Goal: Task Accomplishment & Management: Use online tool/utility

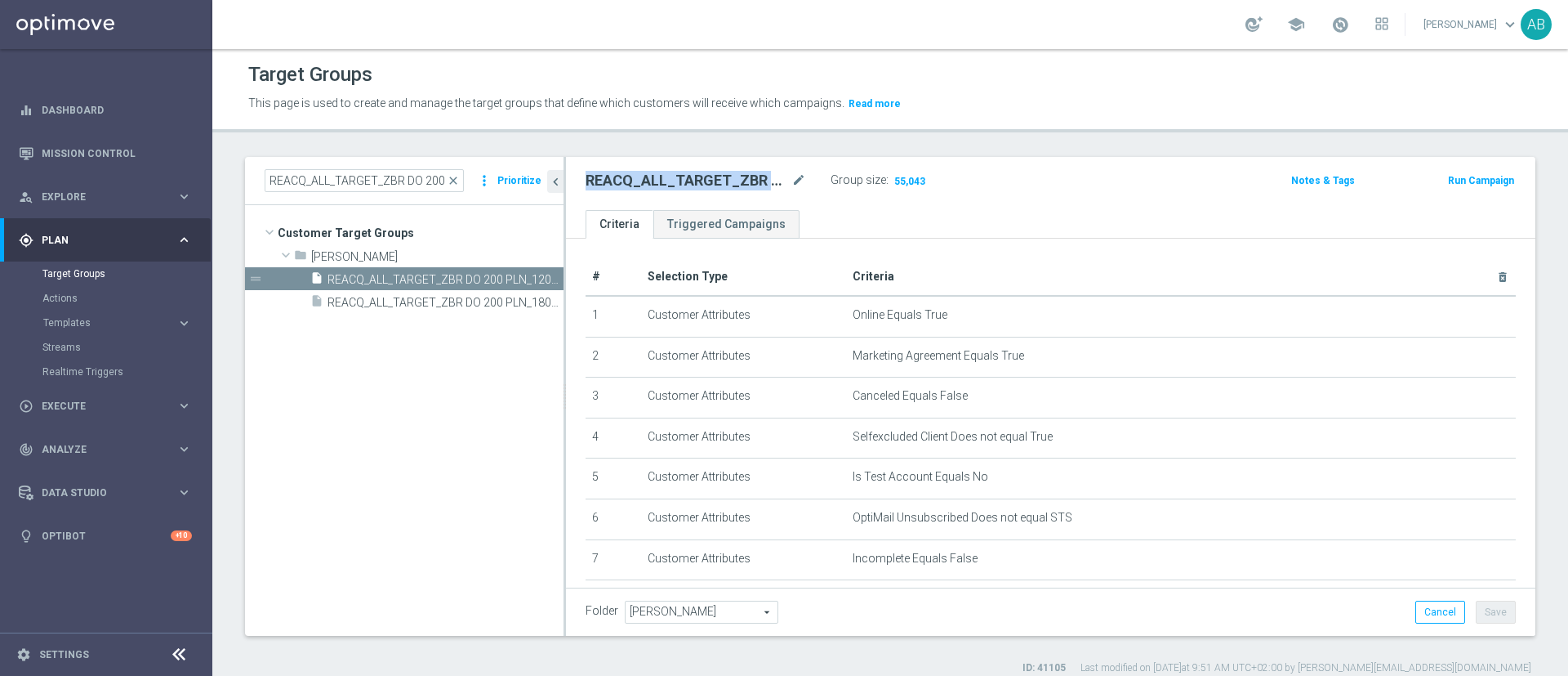
scroll to position [464, 0]
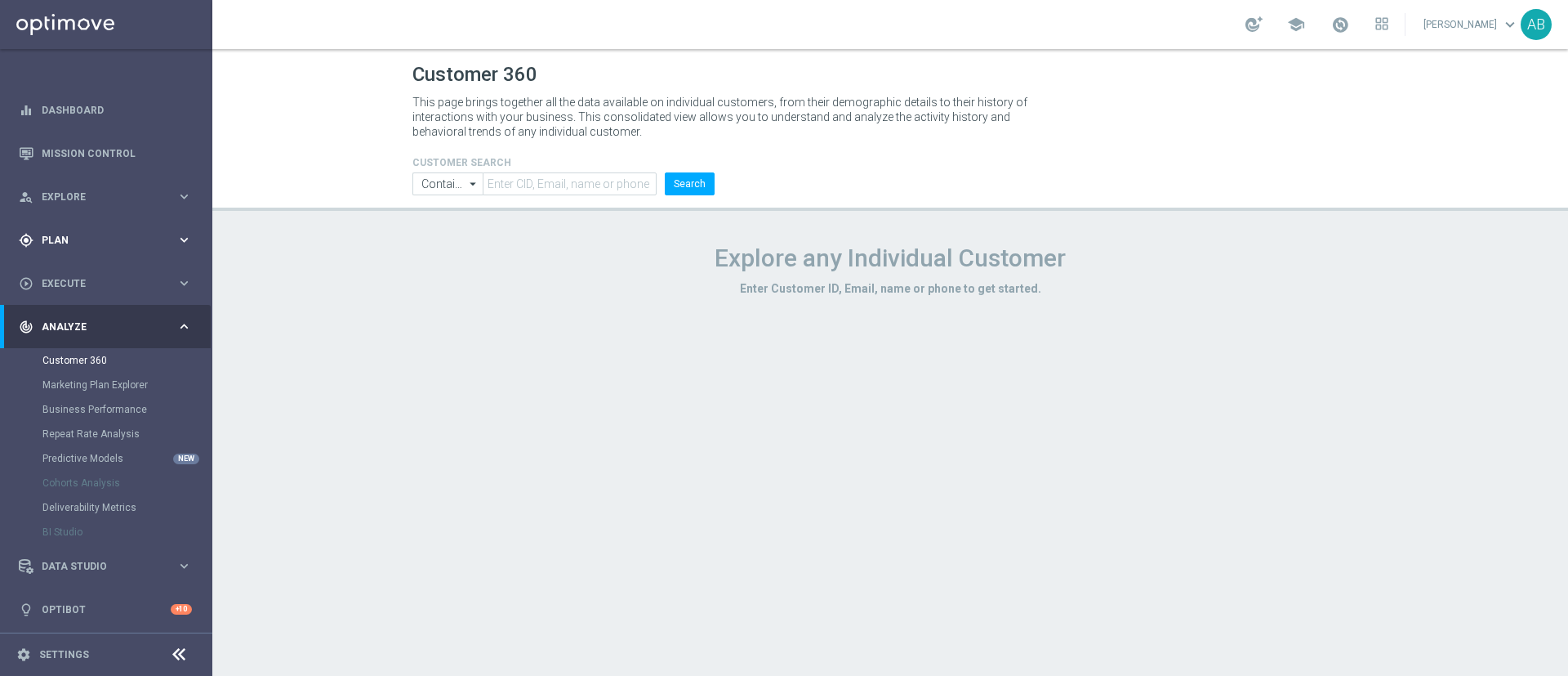
click at [90, 229] on div "gps_fixed Plan keyboard_arrow_right" at bounding box center [106, 240] width 211 height 43
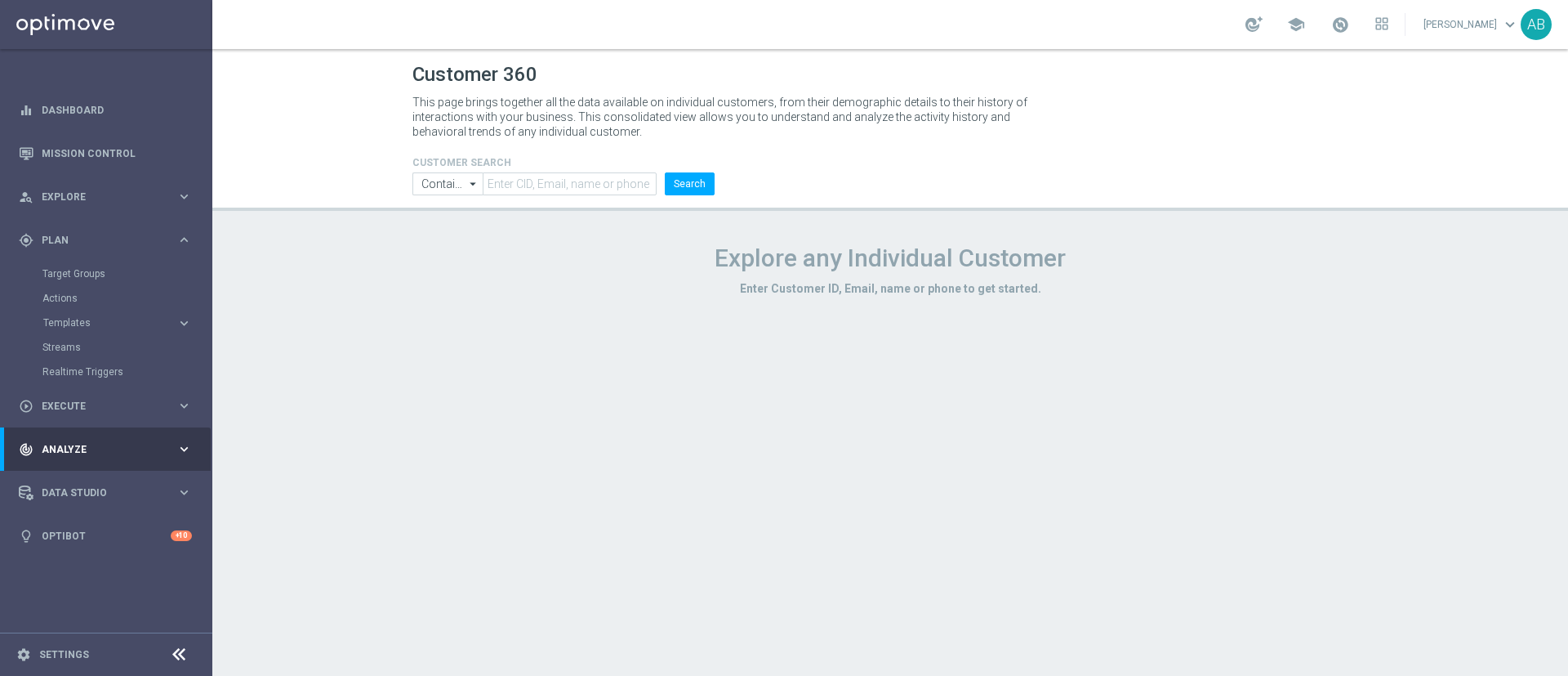
click at [90, 313] on accordion "Templates keyboard_arrow_right Optimail" at bounding box center [126, 323] width 169 height 25
click at [88, 316] on button "Templates keyboard_arrow_right" at bounding box center [117, 322] width 150 height 13
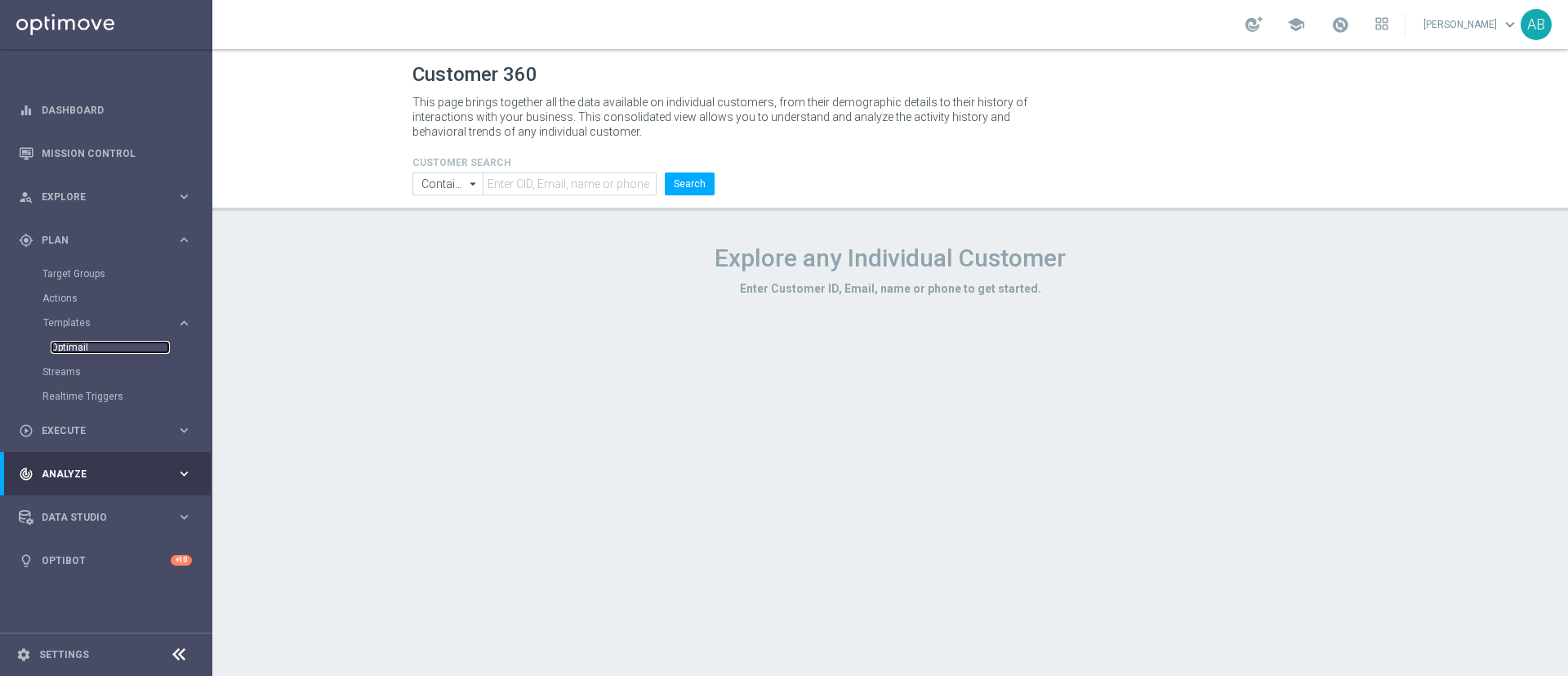
click at [81, 342] on link "Optimail" at bounding box center [109, 346] width 119 height 13
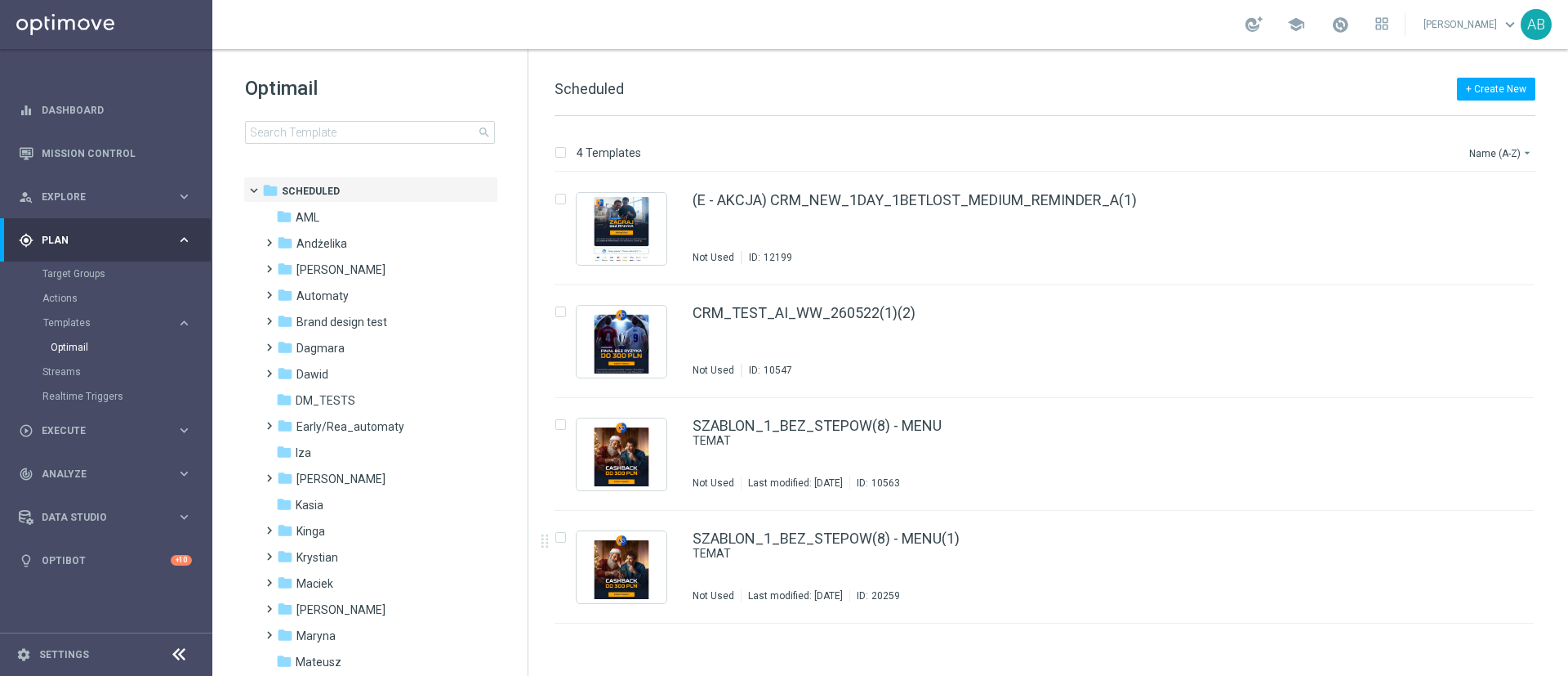
click at [235, 141] on div "Optimail search folder 1 Folder folder Scheduled more_vert folder AML more_vert" at bounding box center [370, 150] width 316 height 202
click at [272, 130] on input at bounding box center [369, 132] width 249 height 23
type input "E_ALL_TARGET_ZBR_ORG 1DEPO 200 PLN_120925"
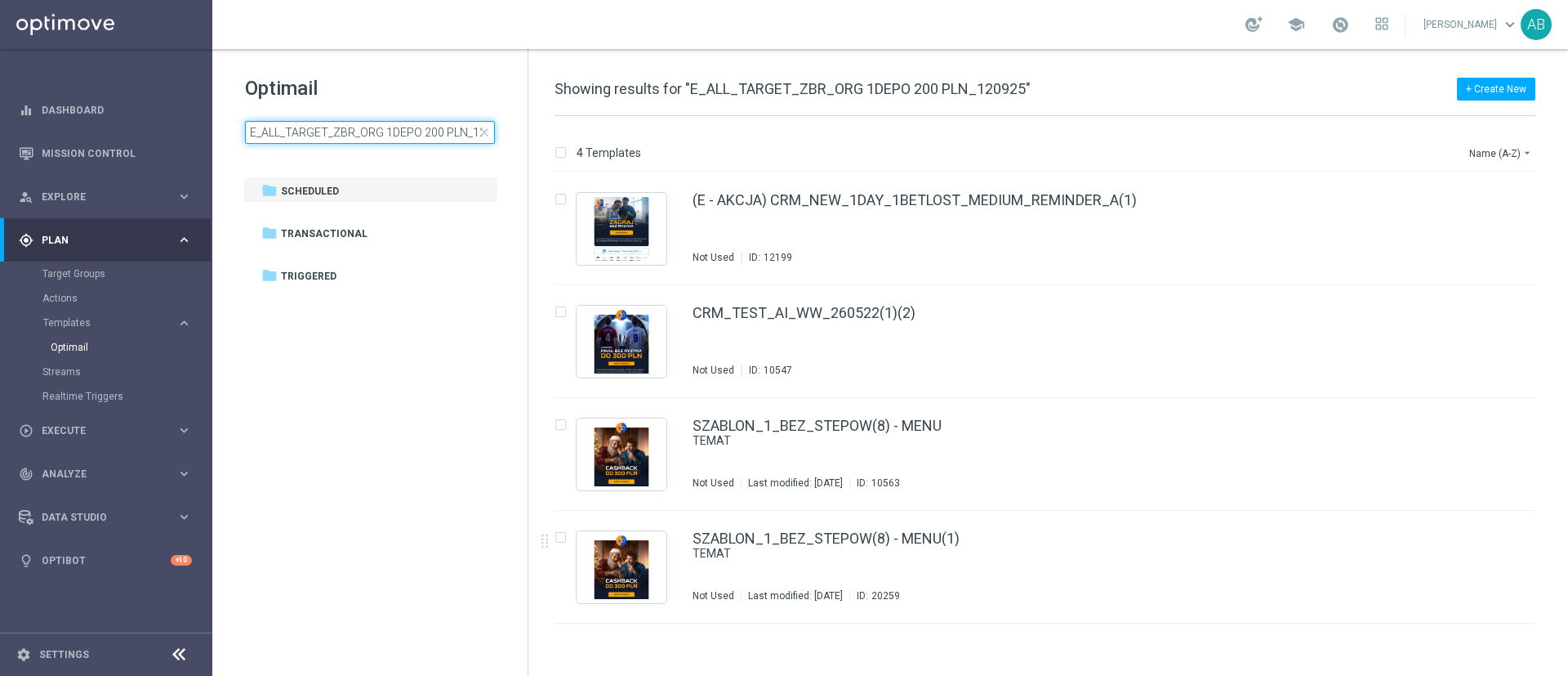
scroll to position [0, 26]
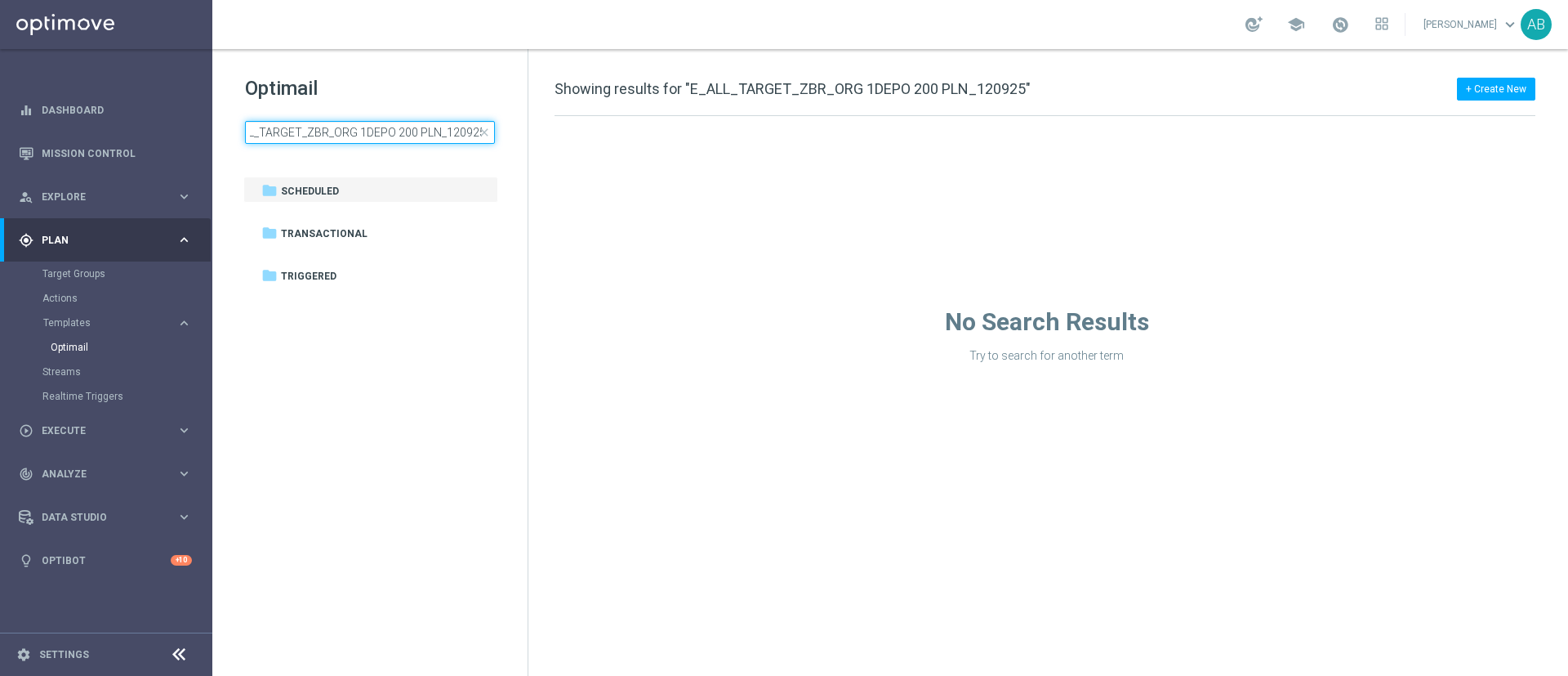
click at [473, 130] on input "E_ALL_TARGET_ZBR_ORG 1DEPO 200 PLN_120925" at bounding box center [369, 132] width 249 height 23
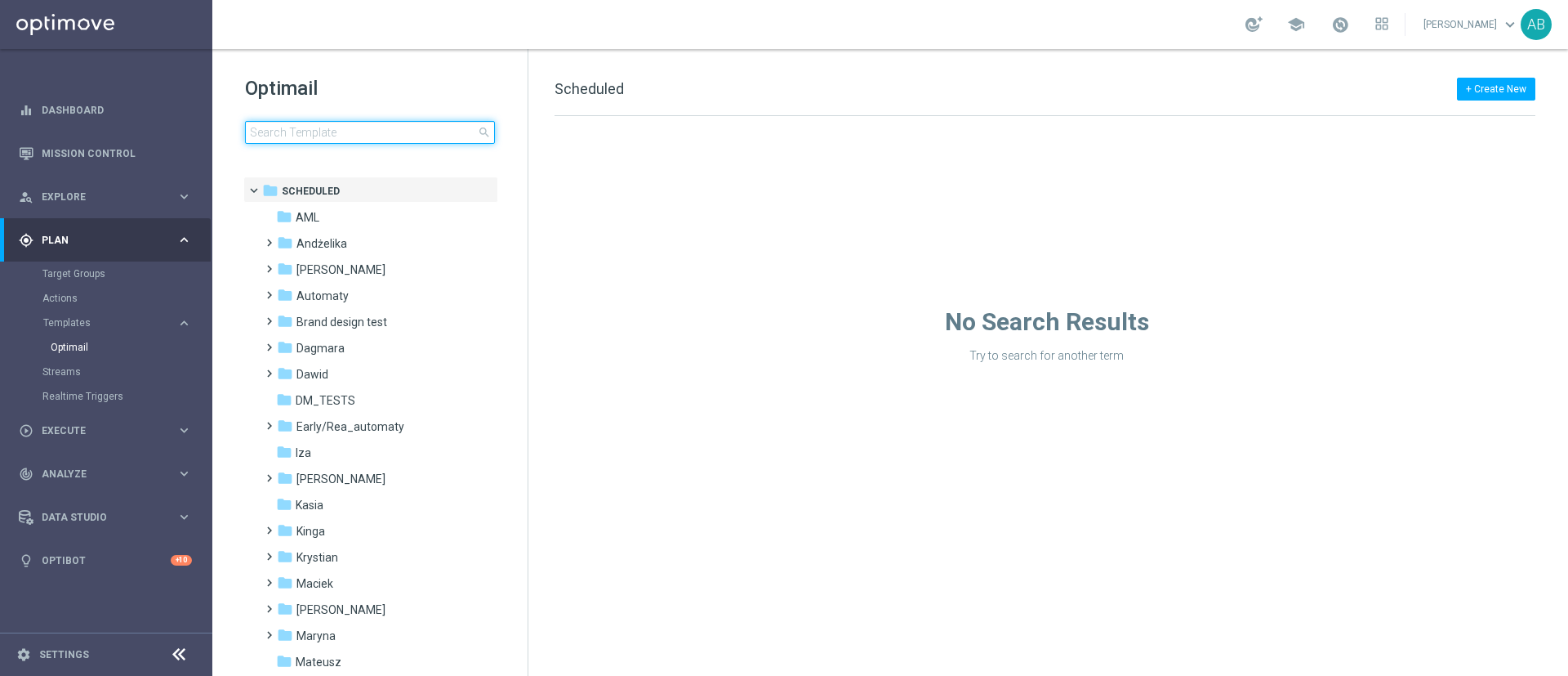
type input "E_ALL_TARGET_ZBR_ORG 1DEPO 200 PLN_120925"
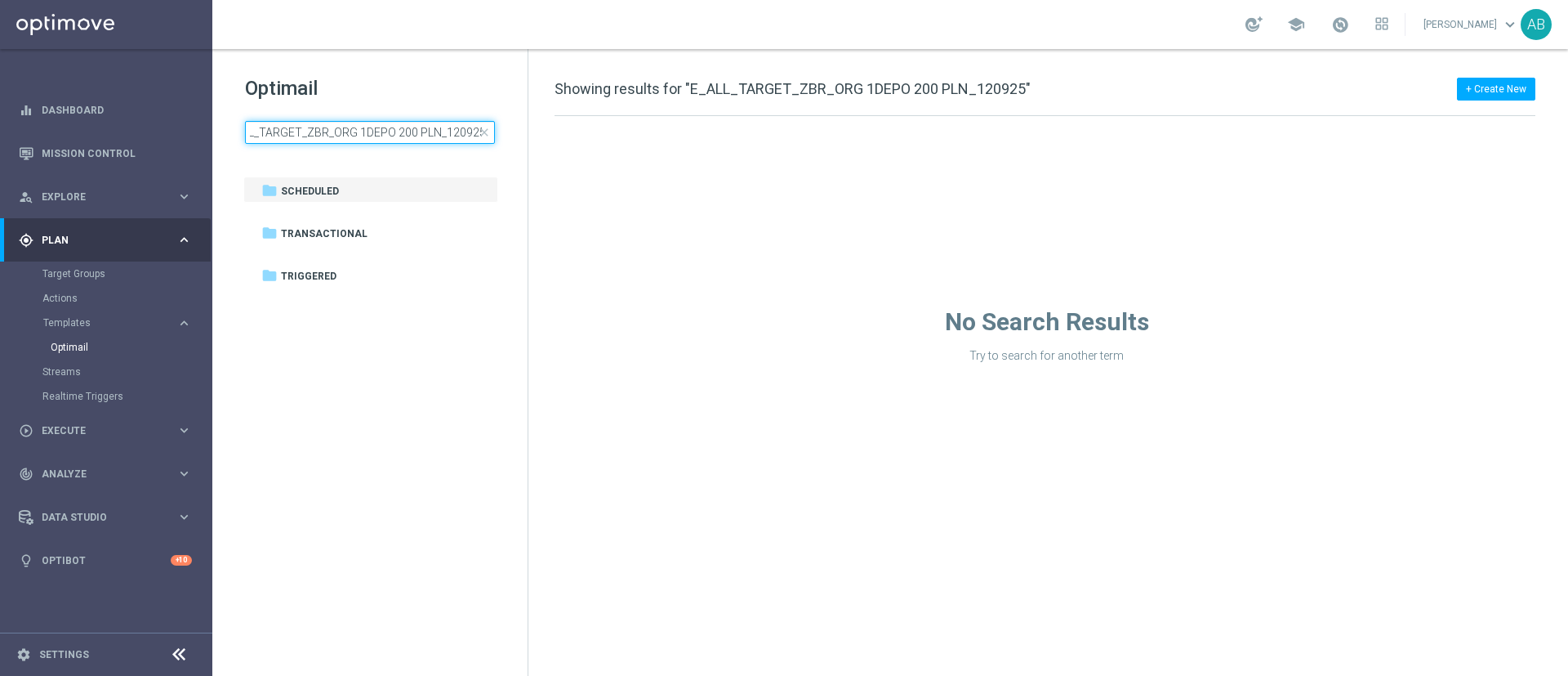
scroll to position [0, 26]
click at [370, 135] on input "E_ALL_TARGET_ZBR_ORG 1DEPO 200 PLN_120925" at bounding box center [369, 132] width 249 height 23
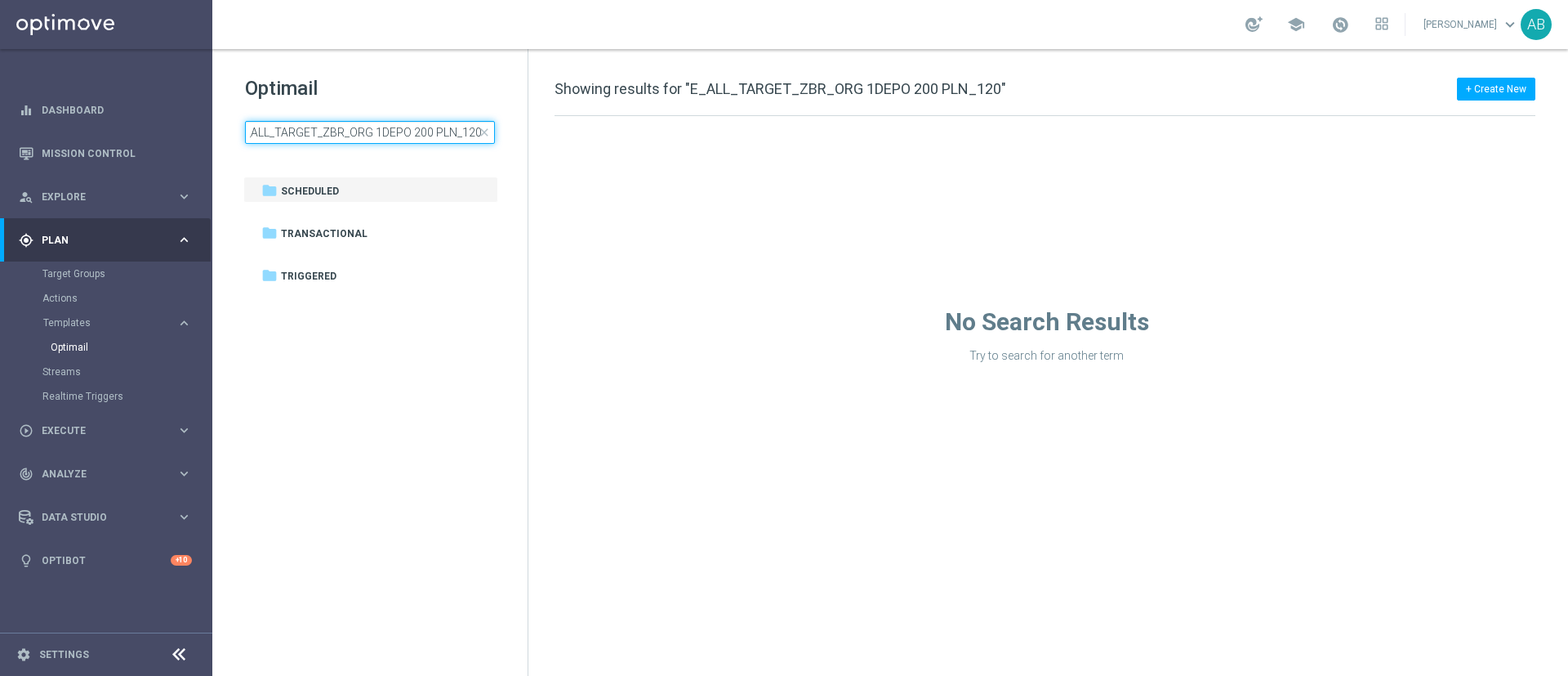
click at [358, 130] on input "E_ALL_TARGET_ZBR_ORG 1DEPO 200 PLN_120" at bounding box center [369, 132] width 249 height 23
type input "E_ALL_TARGET_ZBR_ORG 1DEPO 200 PLN_120"
click at [321, 181] on div "folder Scheduled more_vert" at bounding box center [371, 189] width 254 height 26
click at [348, 188] on div "folder Scheduled" at bounding box center [362, 191] width 201 height 19
click at [338, 192] on div "folder Scheduled" at bounding box center [362, 191] width 201 height 19
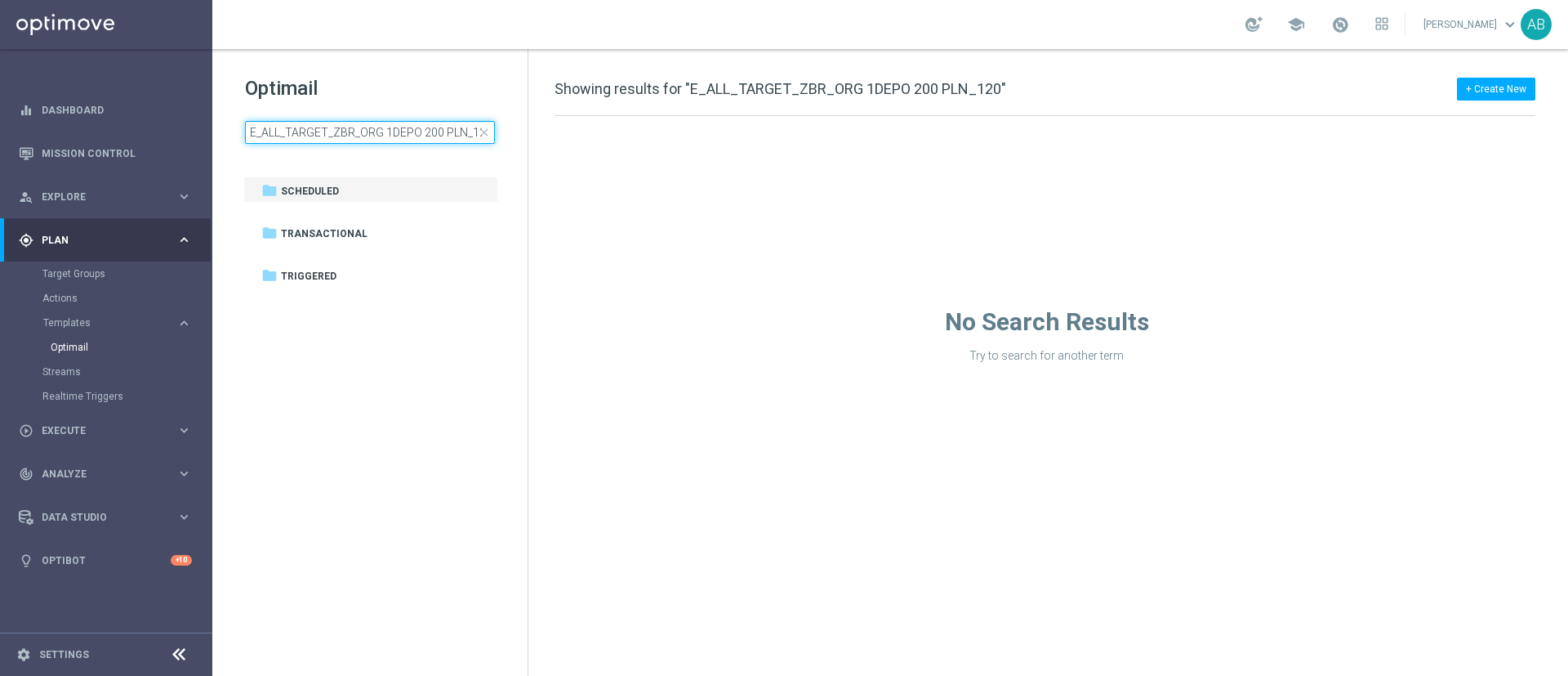
click at [444, 130] on input "E_ALL_TARGET_ZBR_ORG 1DEPO 200 PLN_120" at bounding box center [369, 132] width 249 height 23
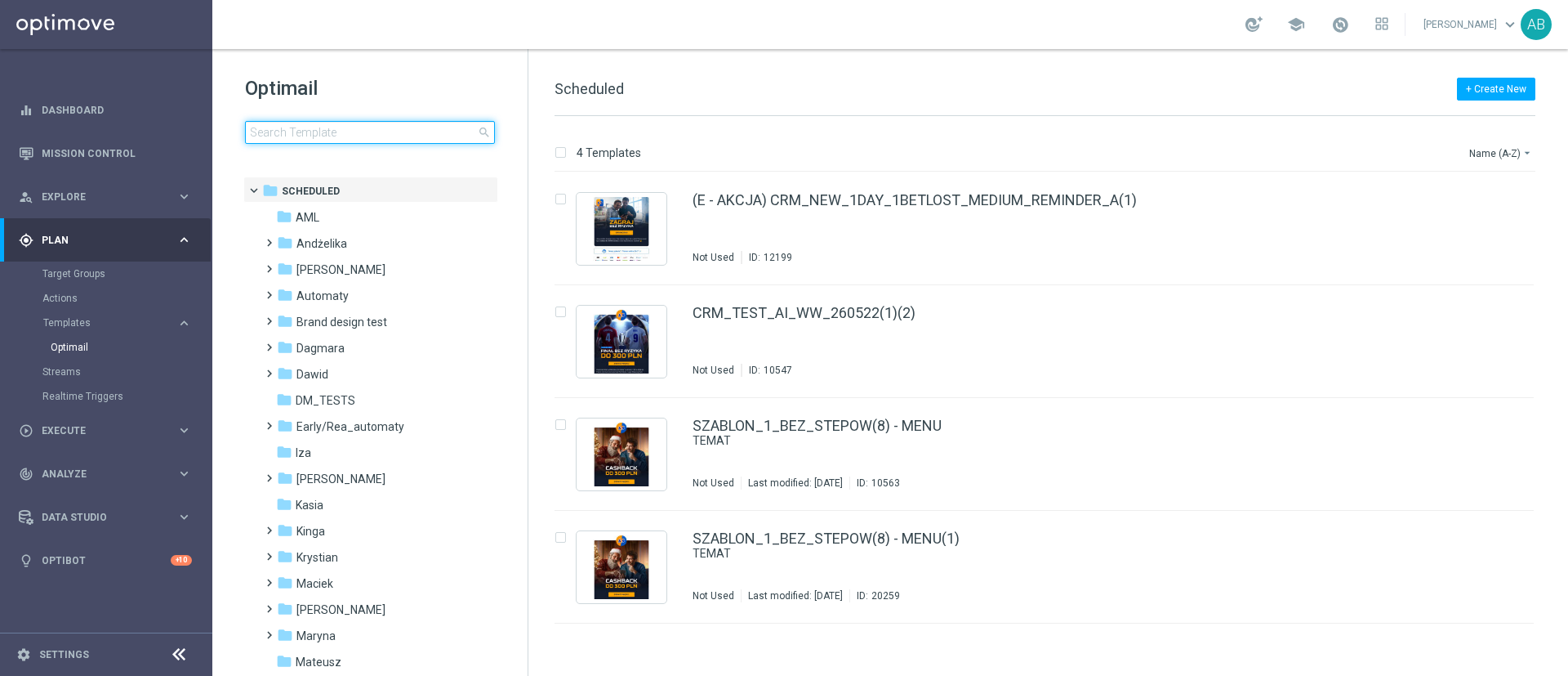
click at [277, 140] on input at bounding box center [369, 132] width 249 height 23
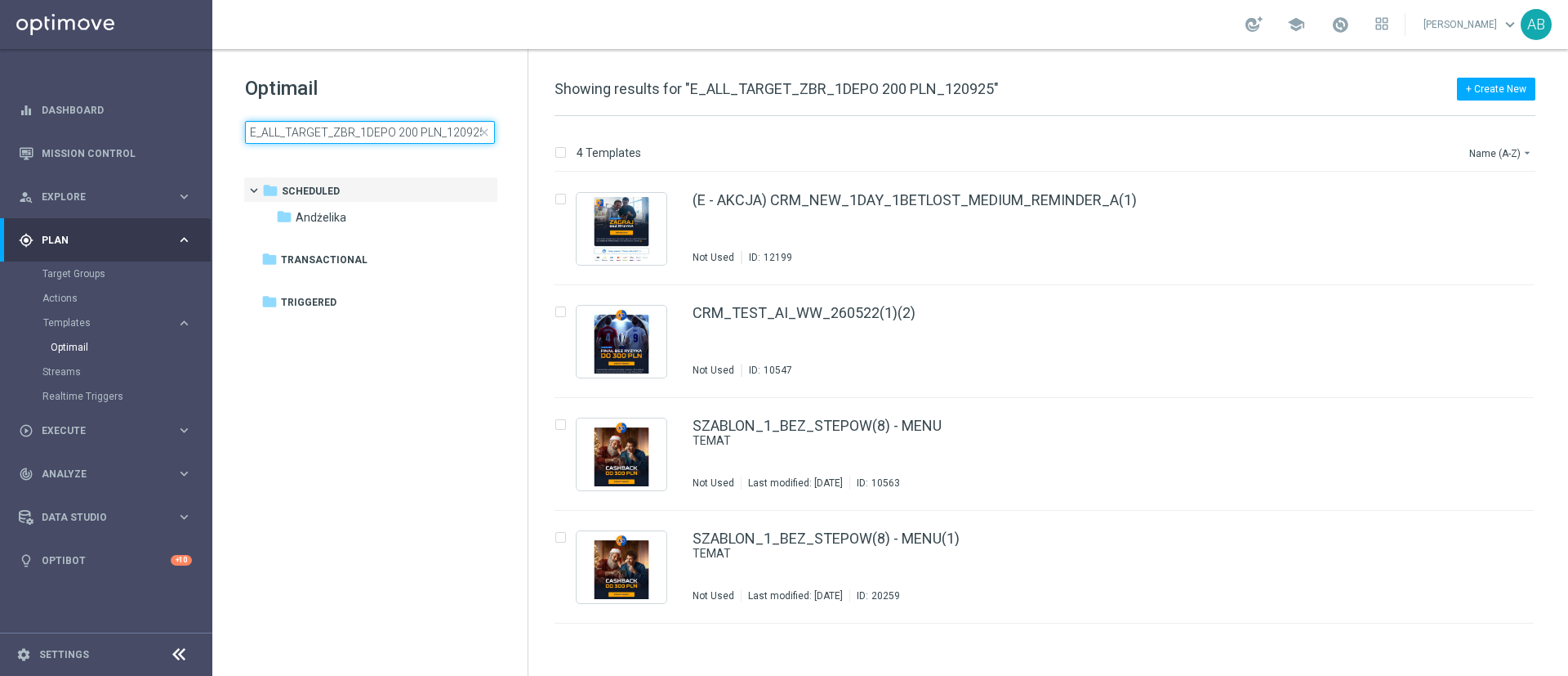
scroll to position [0, 1]
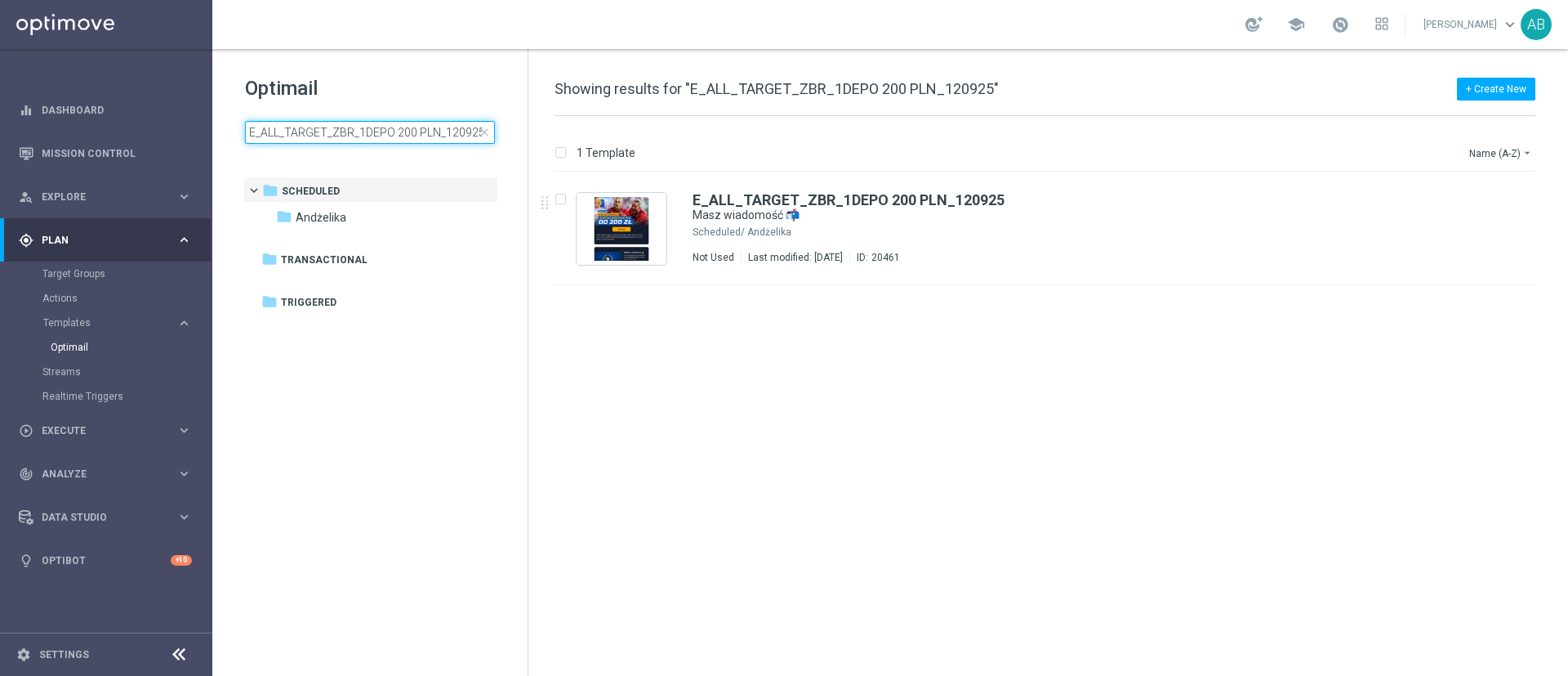
type input "E_ALL_TARGET_ZBR_1DEPO 200 PLN_120925"
click at [1197, 419] on div "insert_drive_file E_ALL_TARGET_ZBR_1DEPO 200 PLN_120925 Masz wiadomość 📬 Schedu…" at bounding box center [1051, 424] width 1027 height 503
click at [1492, 197] on icon "file_copy" at bounding box center [1488, 195] width 13 height 13
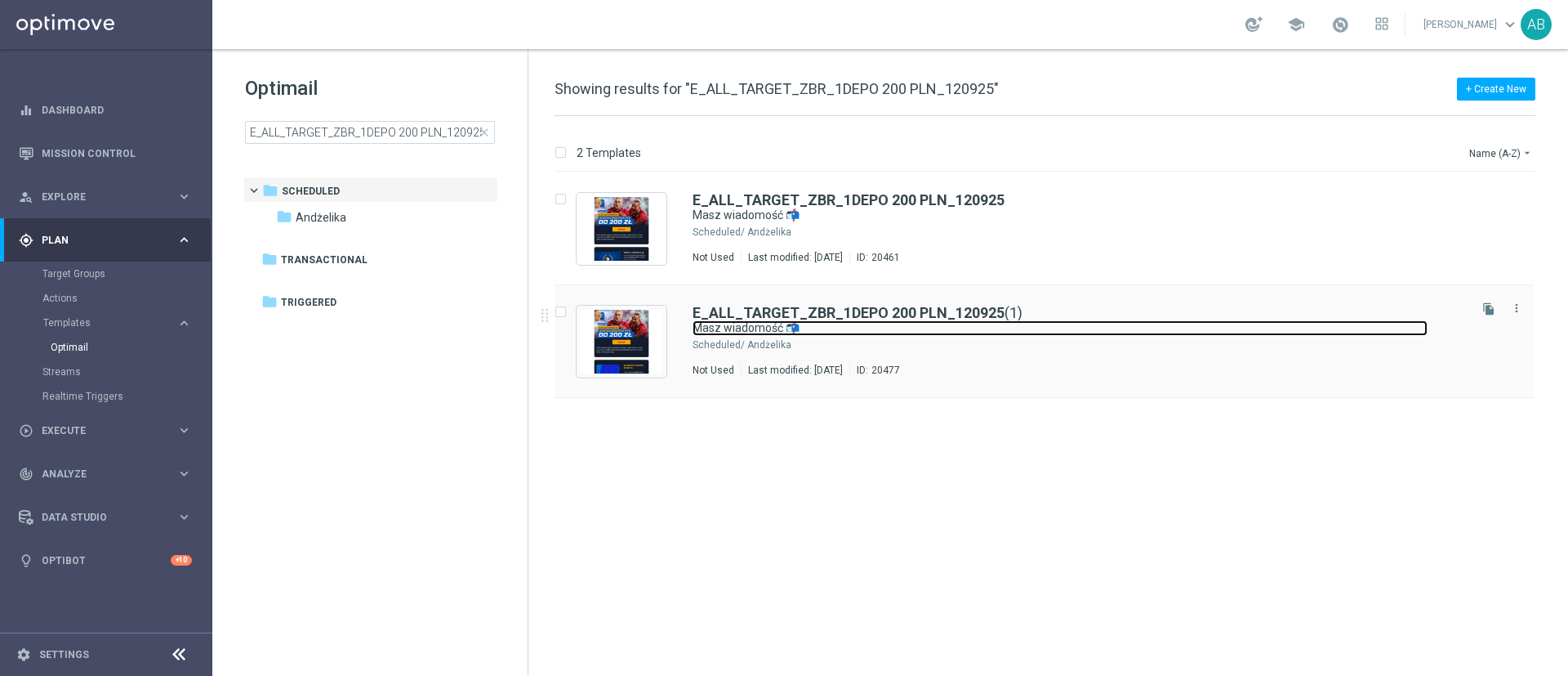
click at [1019, 332] on link "Masz wiadomość 📬" at bounding box center [1059, 329] width 735 height 16
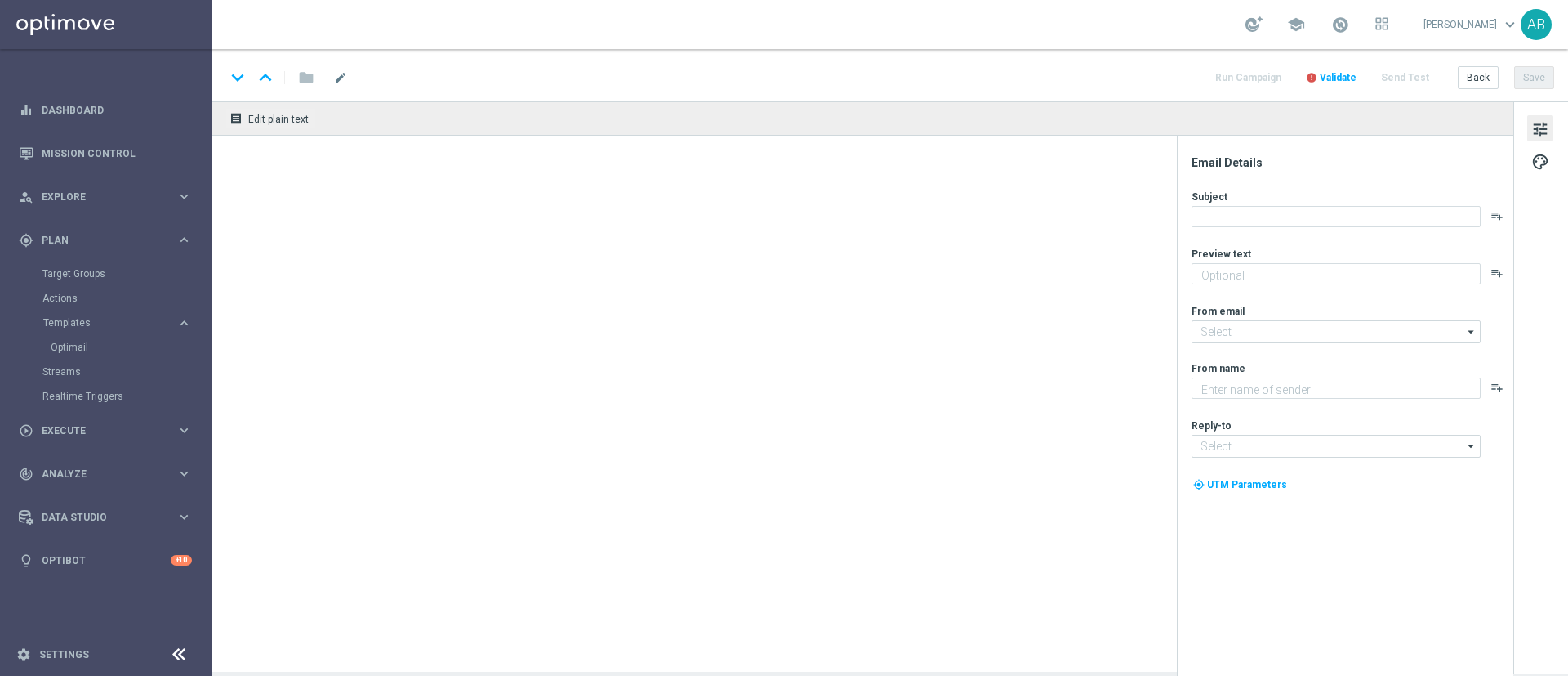
type textarea "Zakład bez ryzyka do 200 zł już na Ciebie czeka 💰 Kliknij i sprawdź ⬅️"
type textarea "STS"
type input "oferta@sts.pl"
type input "kontakt@sts.pl"
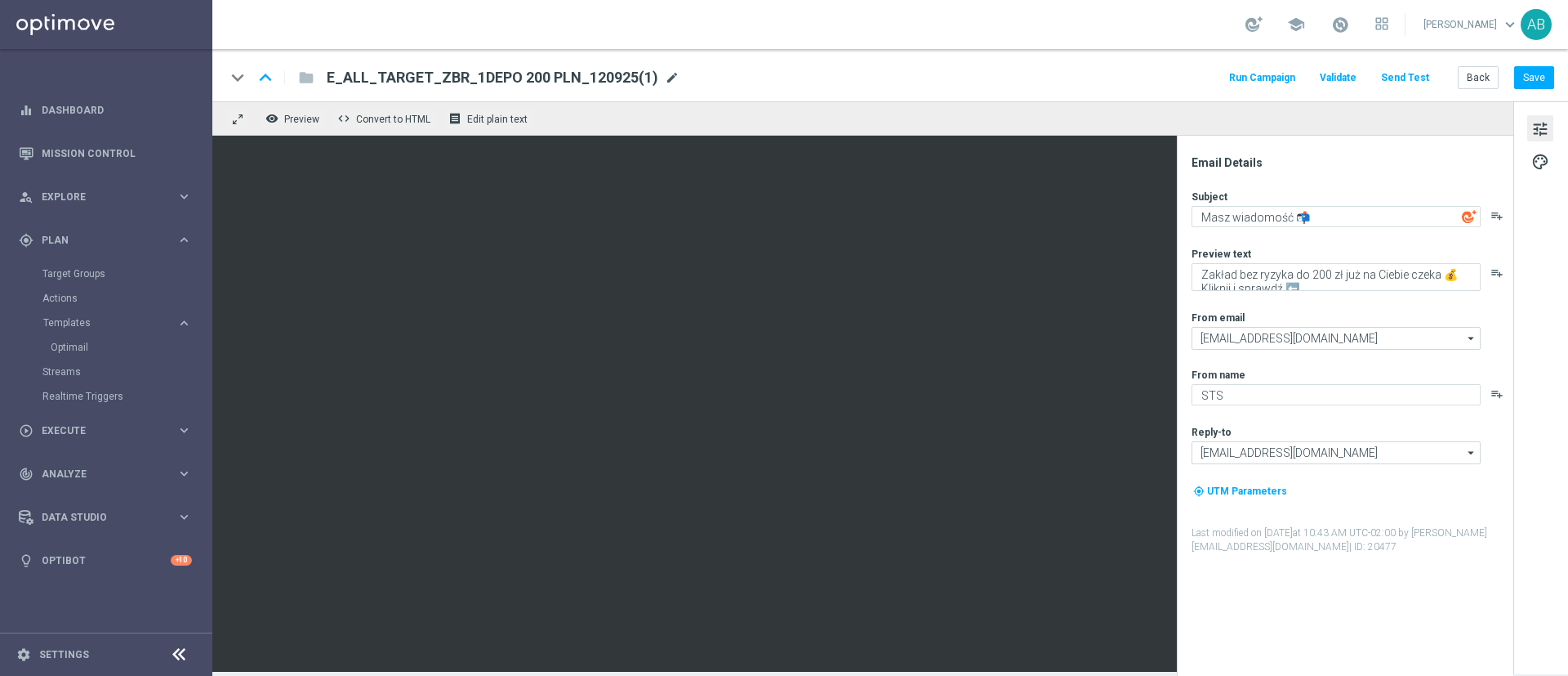
click at [665, 73] on span "mode_edit" at bounding box center [672, 77] width 15 height 15
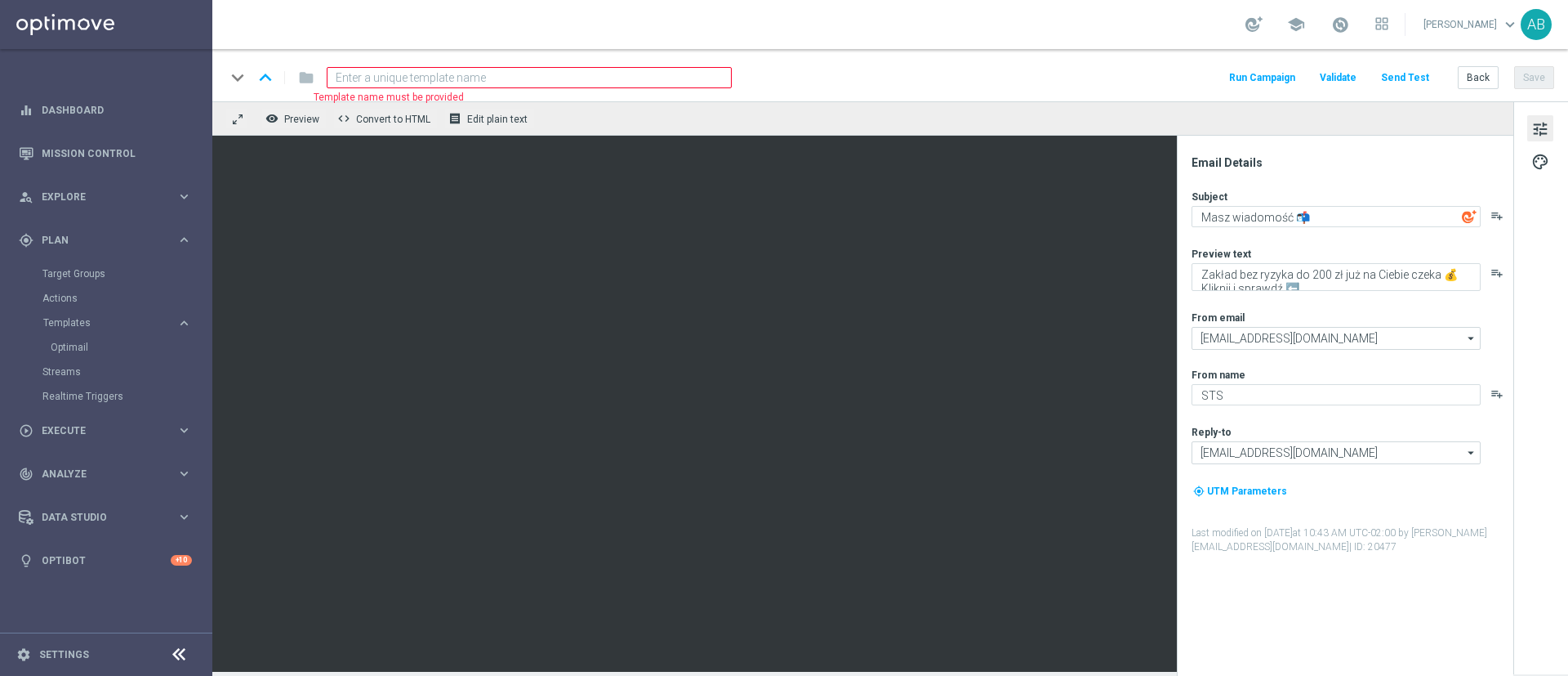
paste input "REACQ_ALL_TARGET_ZBR DO 200 PLN_120925"
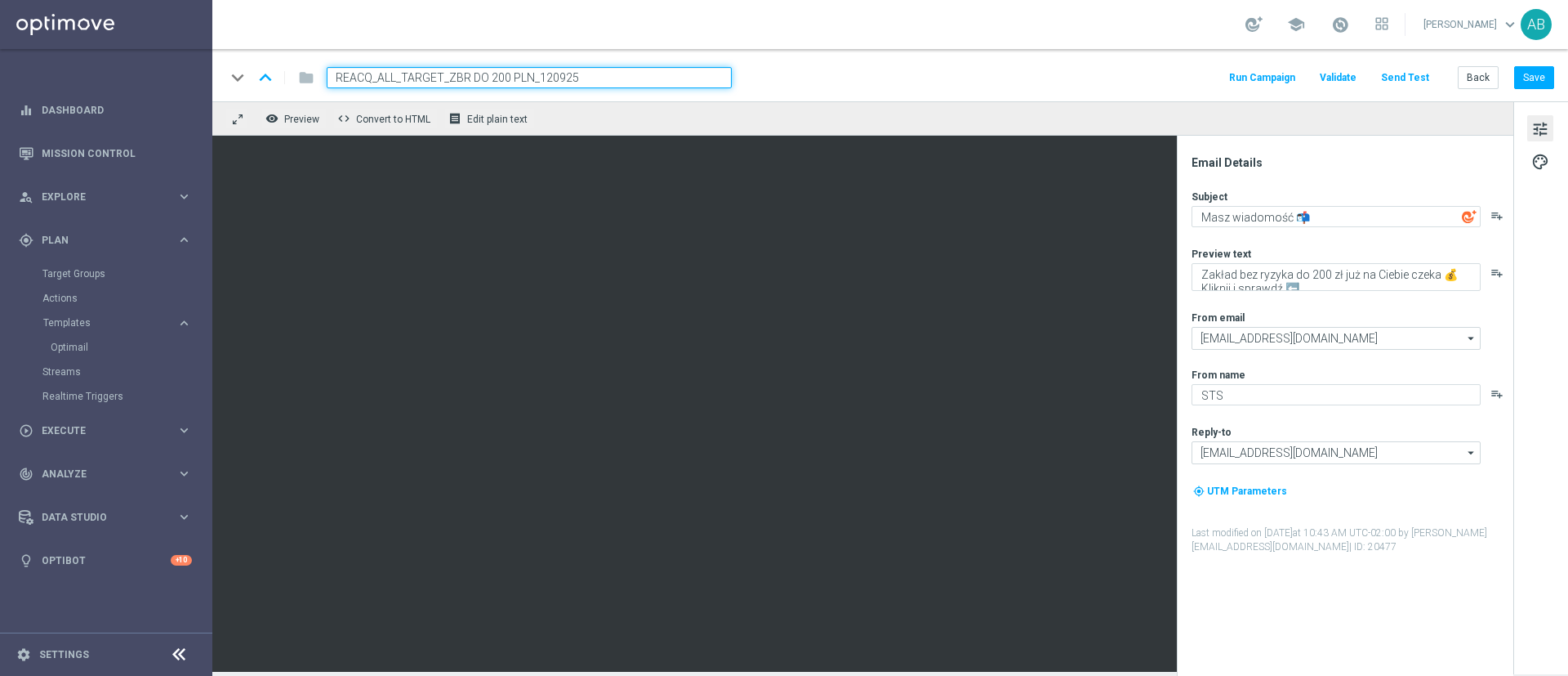
type input "REACQ_ALL_TARGET_ZBR DO 200 PLN_120925"
click at [948, 84] on div "keyboard_arrow_down keyboard_arrow_up folder REACQ_ALL_TARGET_ZBR DO 200 PLN_12…" at bounding box center [890, 78] width 1328 height 22
click at [1061, 72] on div "keyboard_arrow_down keyboard_arrow_up folder REACQ_ALL_TARGET_ZBR DO 200 PLN_12…" at bounding box center [890, 78] width 1328 height 22
click at [1533, 81] on button "Save" at bounding box center [1533, 77] width 40 height 23
click at [1082, 91] on div "keyboard_arrow_down keyboard_arrow_up folder REACQ_ALL_TARGET_ZBR DO 200 PLN_12…" at bounding box center [890, 75] width 1355 height 52
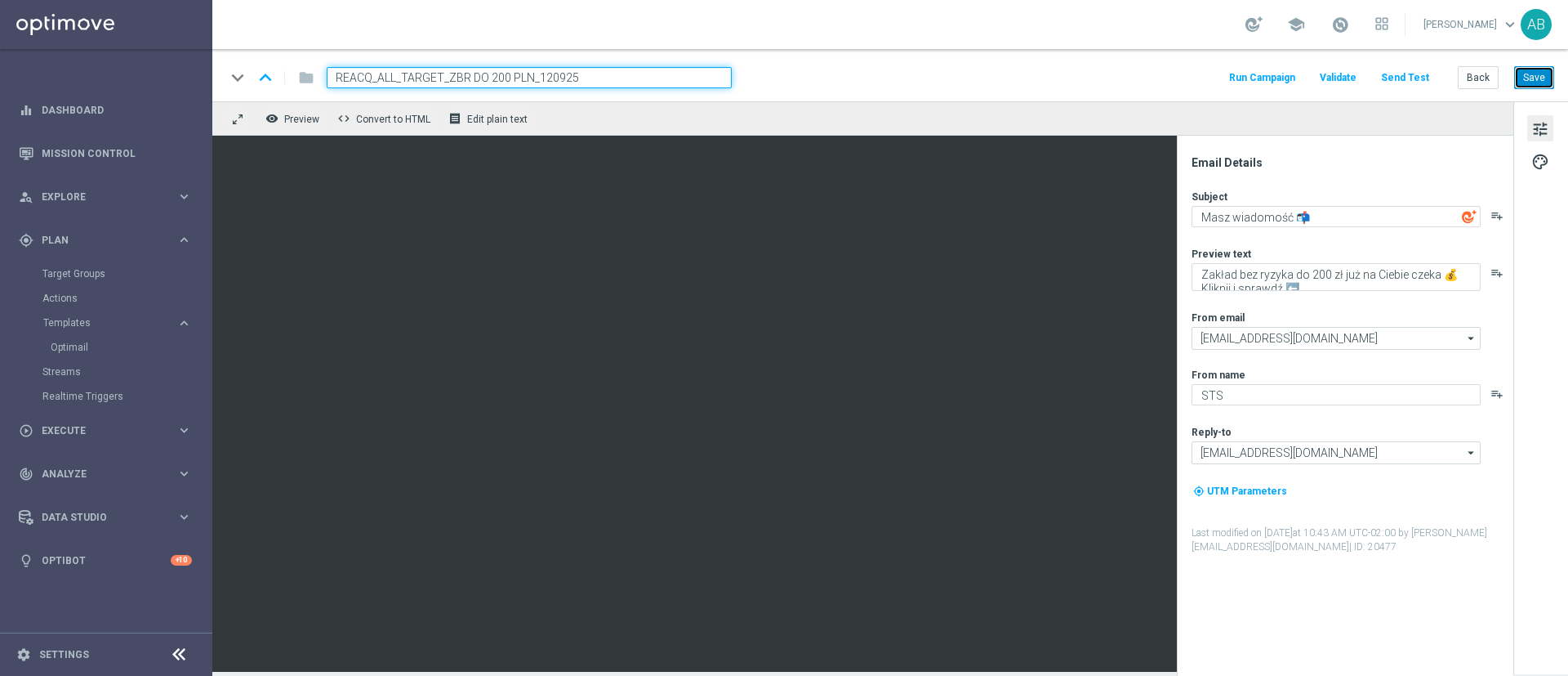
click at [1542, 83] on button "Save" at bounding box center [1533, 77] width 40 height 23
click at [1089, 55] on div "keyboard_arrow_down keyboard_arrow_up folder REACQ_ALL_TARGET_ZBR DO 200 PLN_12…" at bounding box center [890, 75] width 1355 height 52
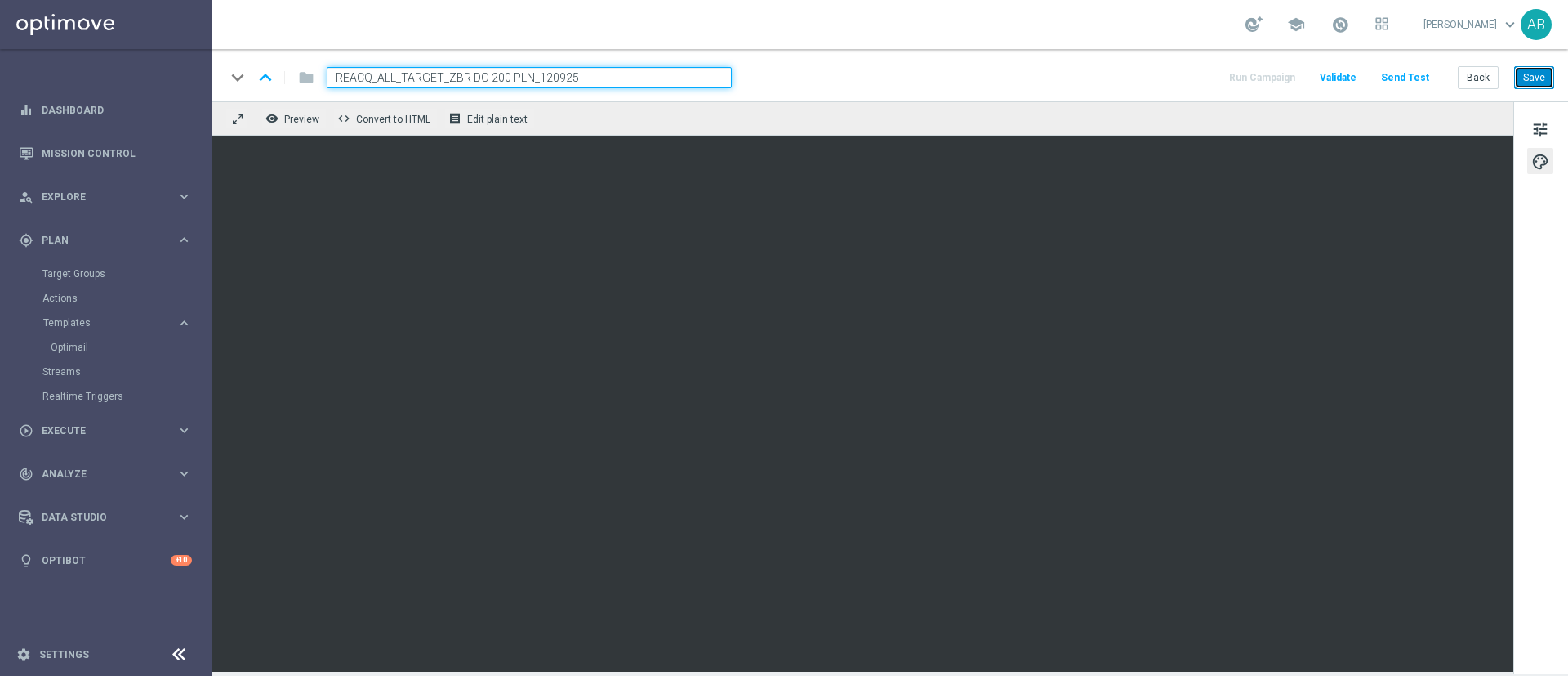
click at [1538, 75] on button "Save" at bounding box center [1533, 77] width 40 height 23
click at [1551, 129] on button "tune" at bounding box center [1539, 128] width 26 height 26
click at [1539, 80] on button "Save" at bounding box center [1533, 77] width 40 height 23
click at [1116, 92] on div "keyboard_arrow_down keyboard_arrow_up folder REACQ_ALL_TARGET_ZBR DO 200 PLN_12…" at bounding box center [890, 75] width 1355 height 52
click at [1532, 73] on button "Save" at bounding box center [1533, 77] width 40 height 23
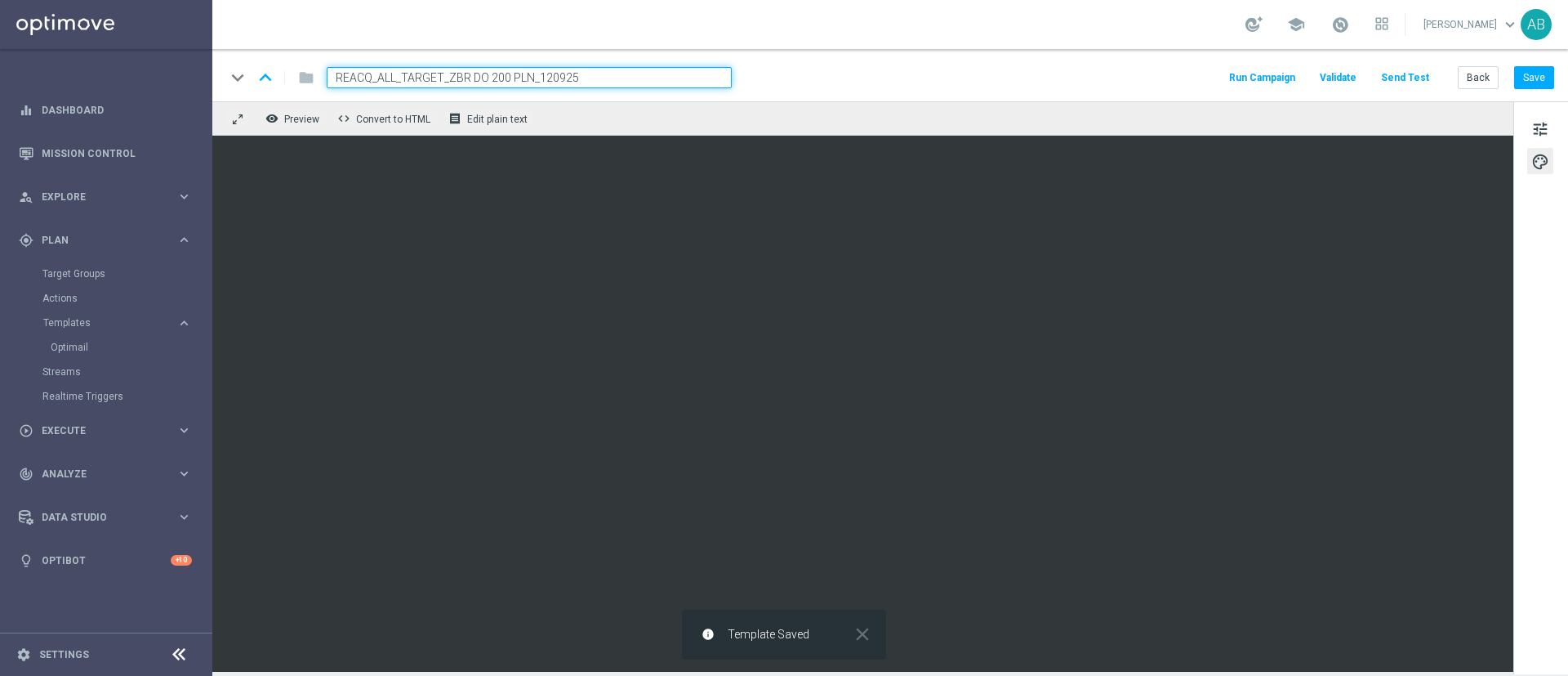
click at [1407, 75] on button "Send Test" at bounding box center [1405, 78] width 53 height 22
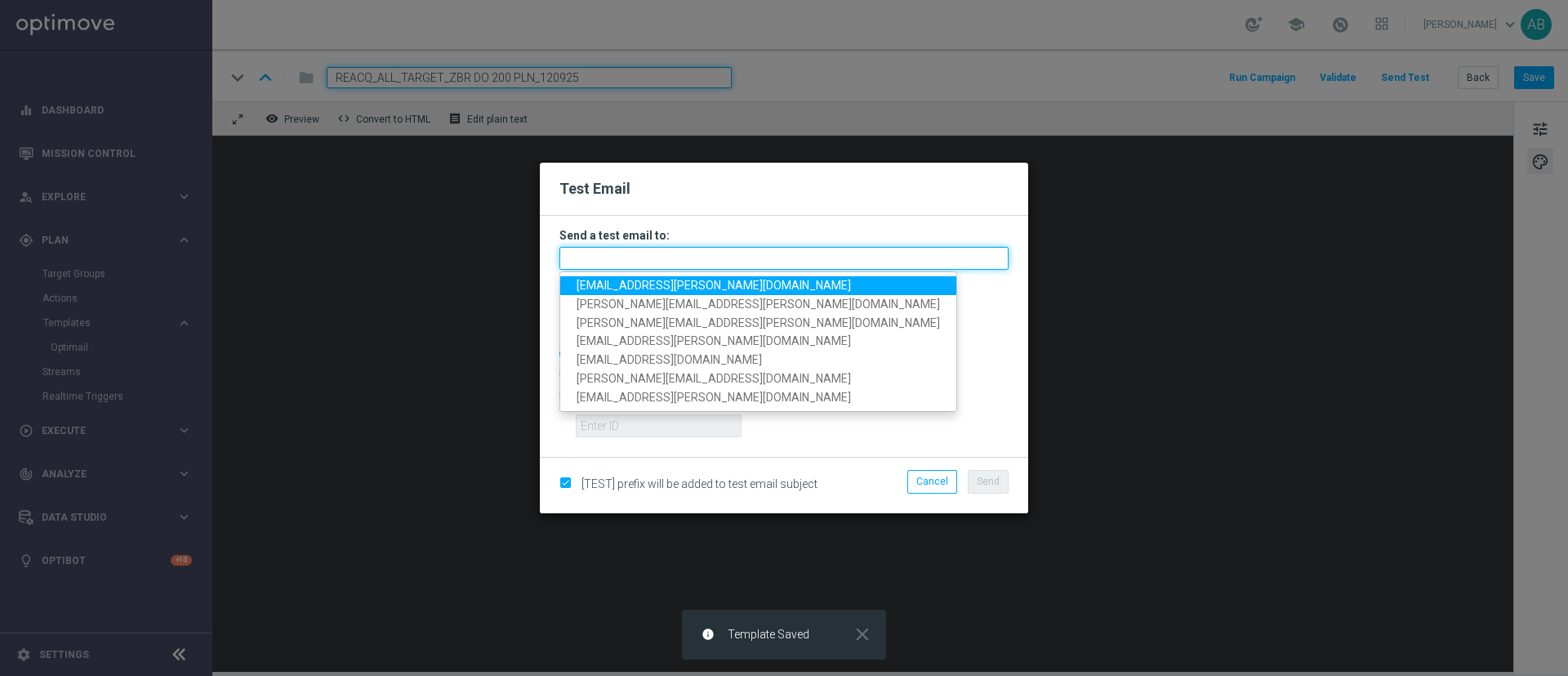
click at [715, 263] on input "text" at bounding box center [783, 258] width 449 height 23
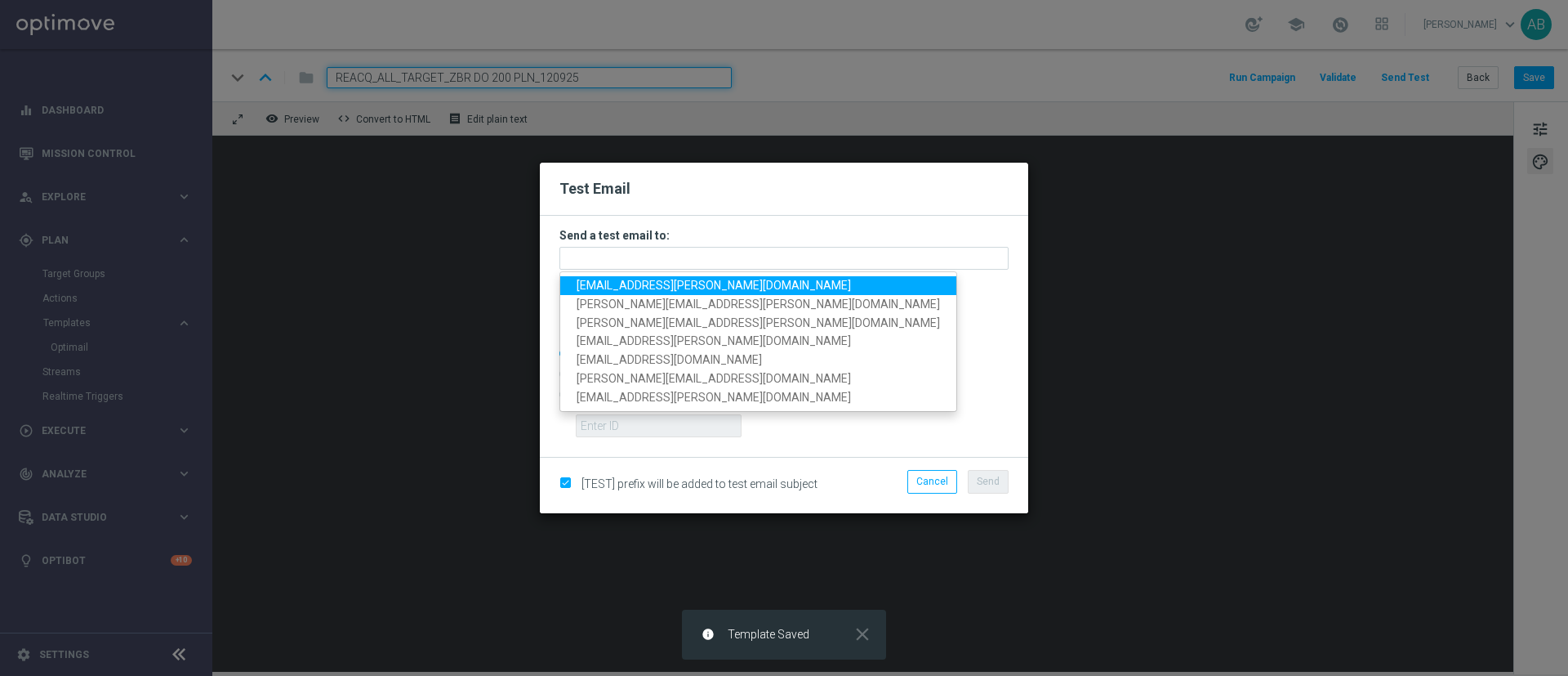
click at [662, 275] on ul "andzelika.binek@sts.pl katarzyna.kaminska@sts.pl tomasz.kowalczyk@sts.pl krysti…" at bounding box center [757, 341] width 397 height 140
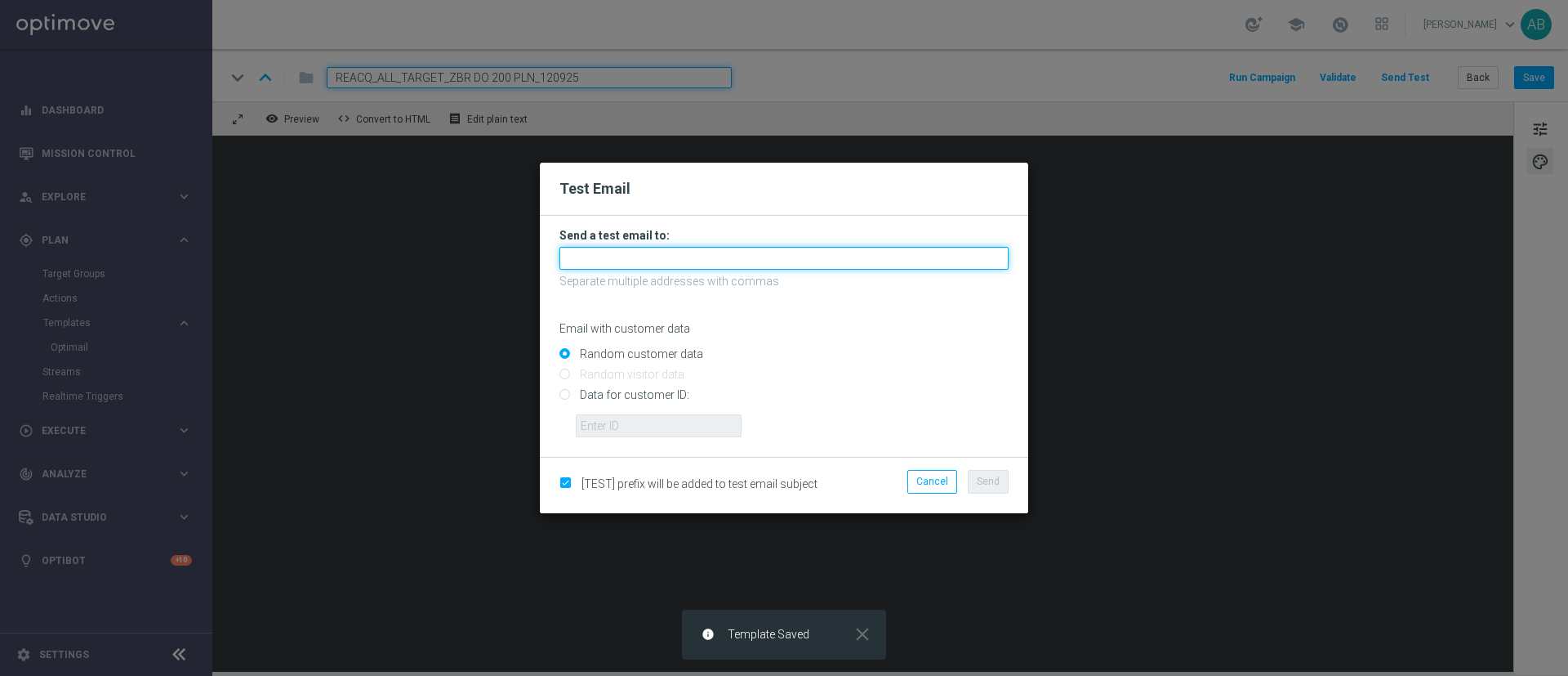
click at [704, 257] on input "text" at bounding box center [783, 258] width 449 height 23
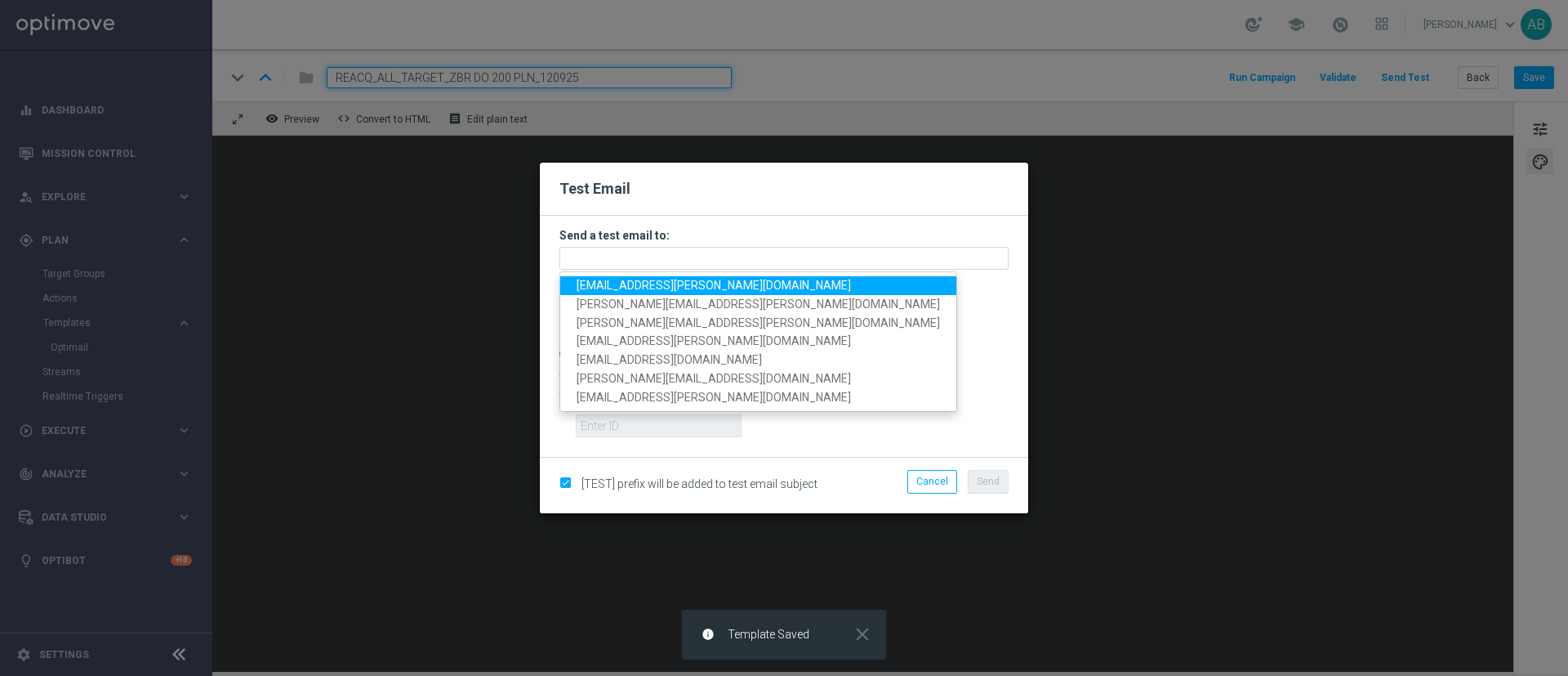
click at [661, 287] on span "andzelika.binek@sts.pl" at bounding box center [714, 284] width 274 height 13
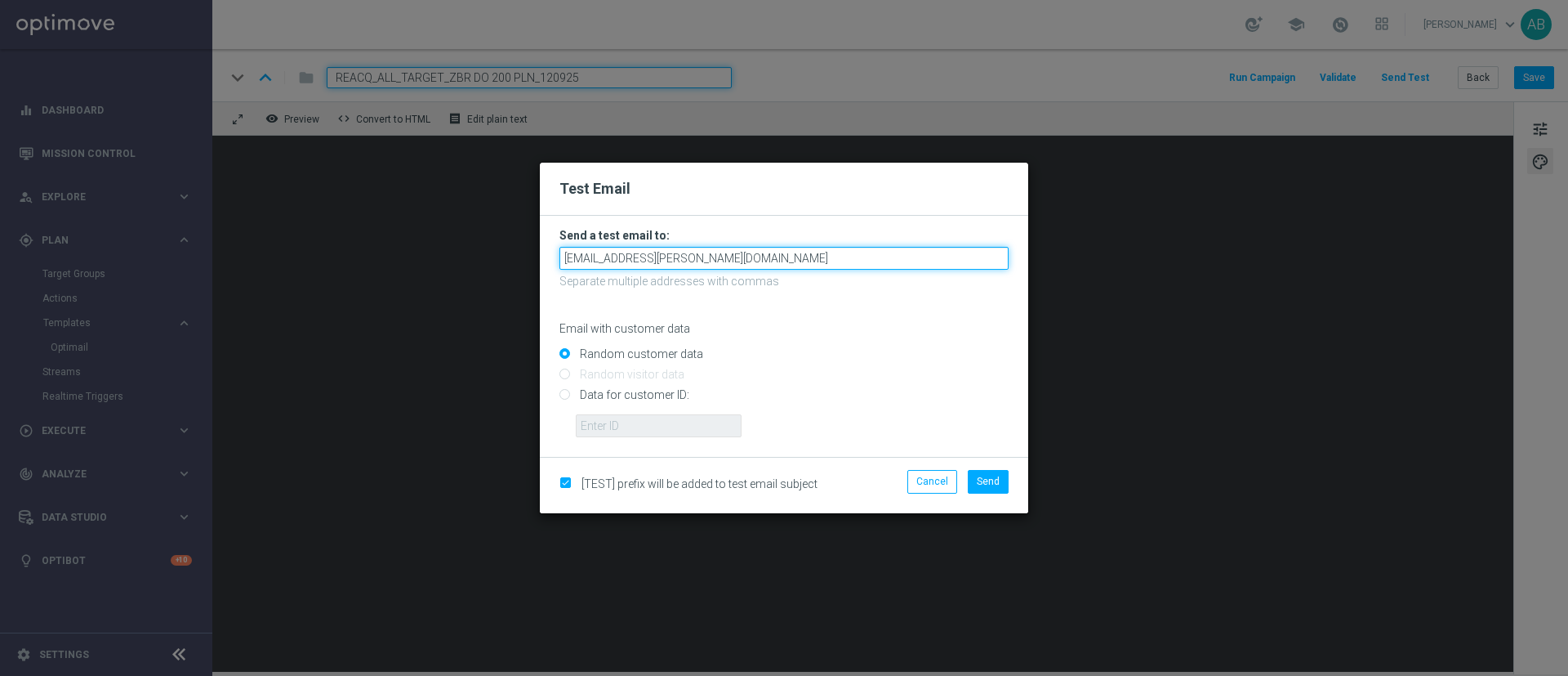
click at [708, 254] on input "andzelika.binek@sts.pl" at bounding box center [783, 258] width 449 height 23
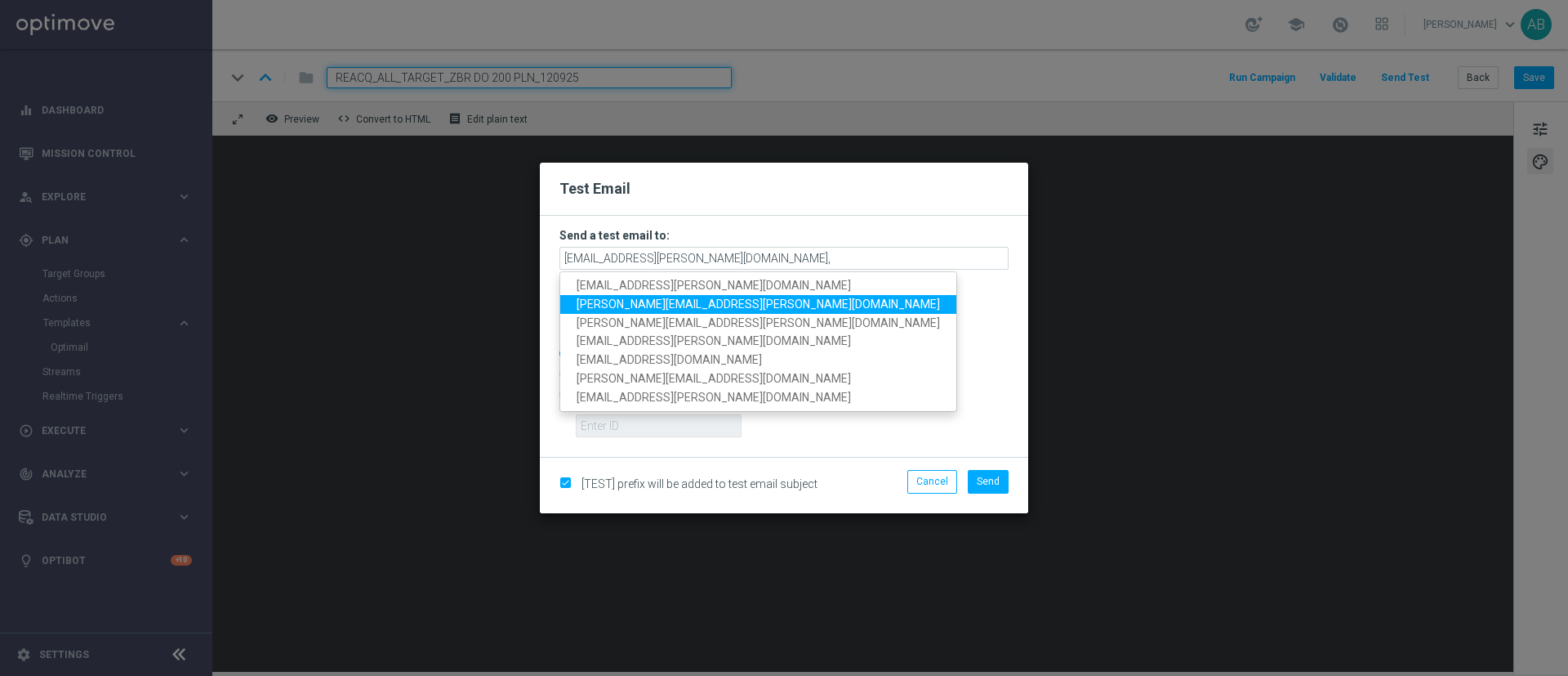
click at [672, 297] on span "katarzyna.kaminska@sts.pl" at bounding box center [758, 303] width 363 height 13
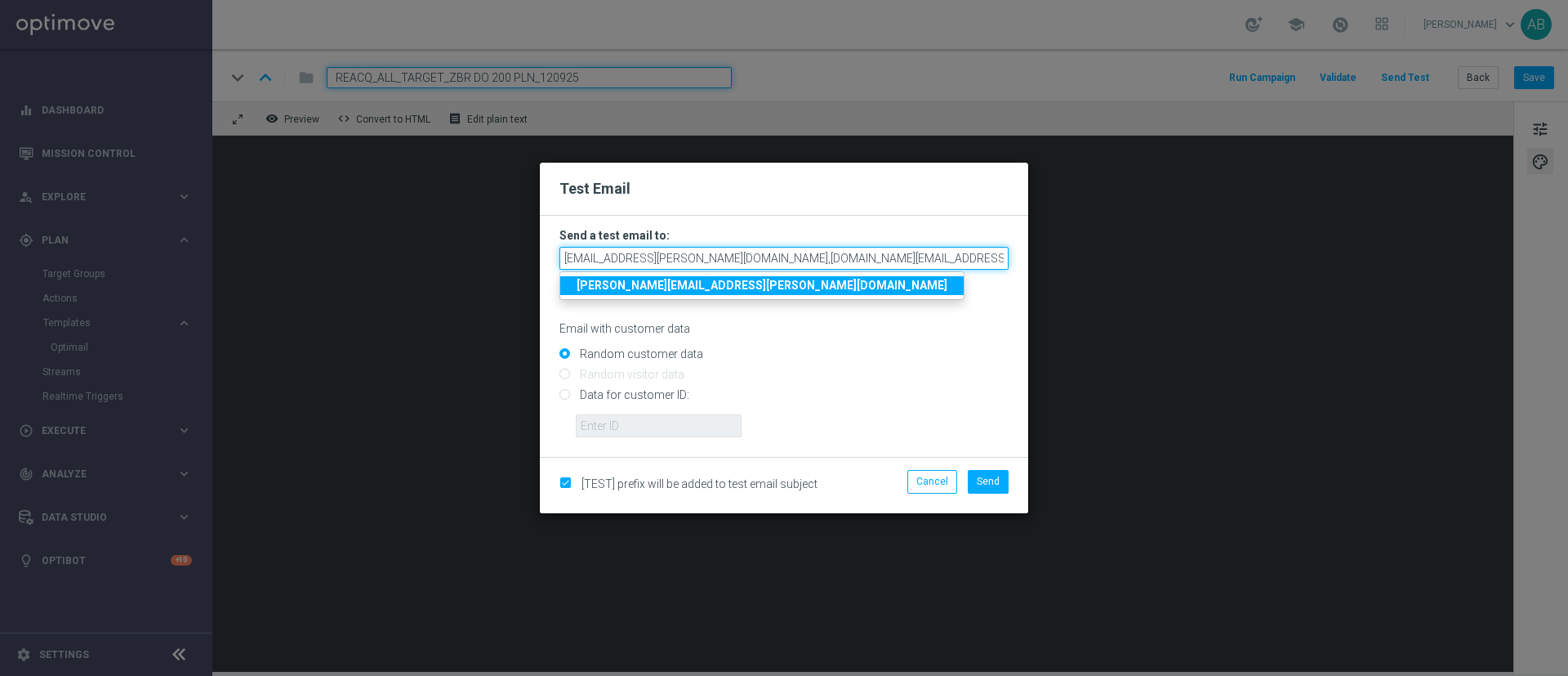
click at [846, 261] on input "andzelika.binek@sts.pl,katarzyna.kaminska@sts.pl" at bounding box center [783, 258] width 449 height 23
type input "andzelika.binek@sts.pl,katarzyna.kaminska@sts.,"
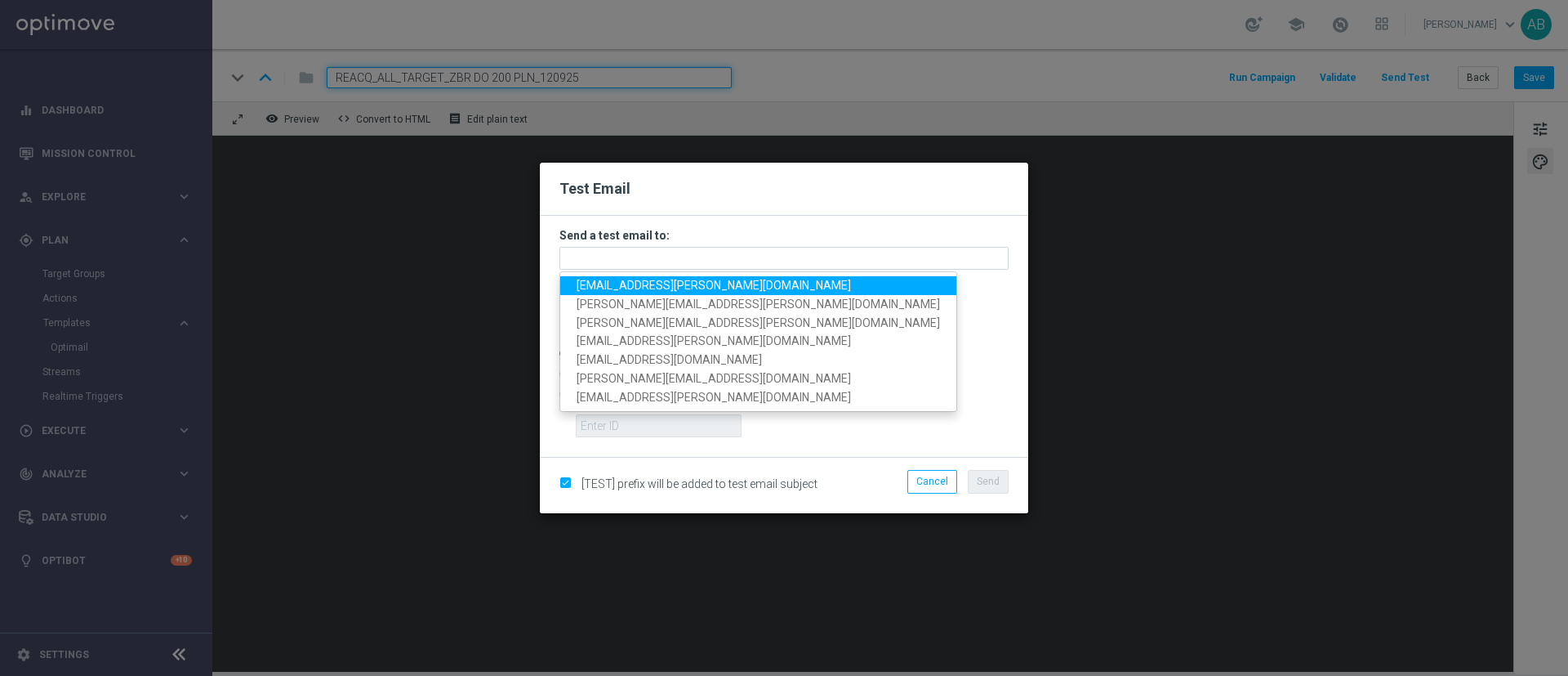
click at [694, 279] on link "andzelika.binek@sts.pl" at bounding box center [758, 285] width 396 height 19
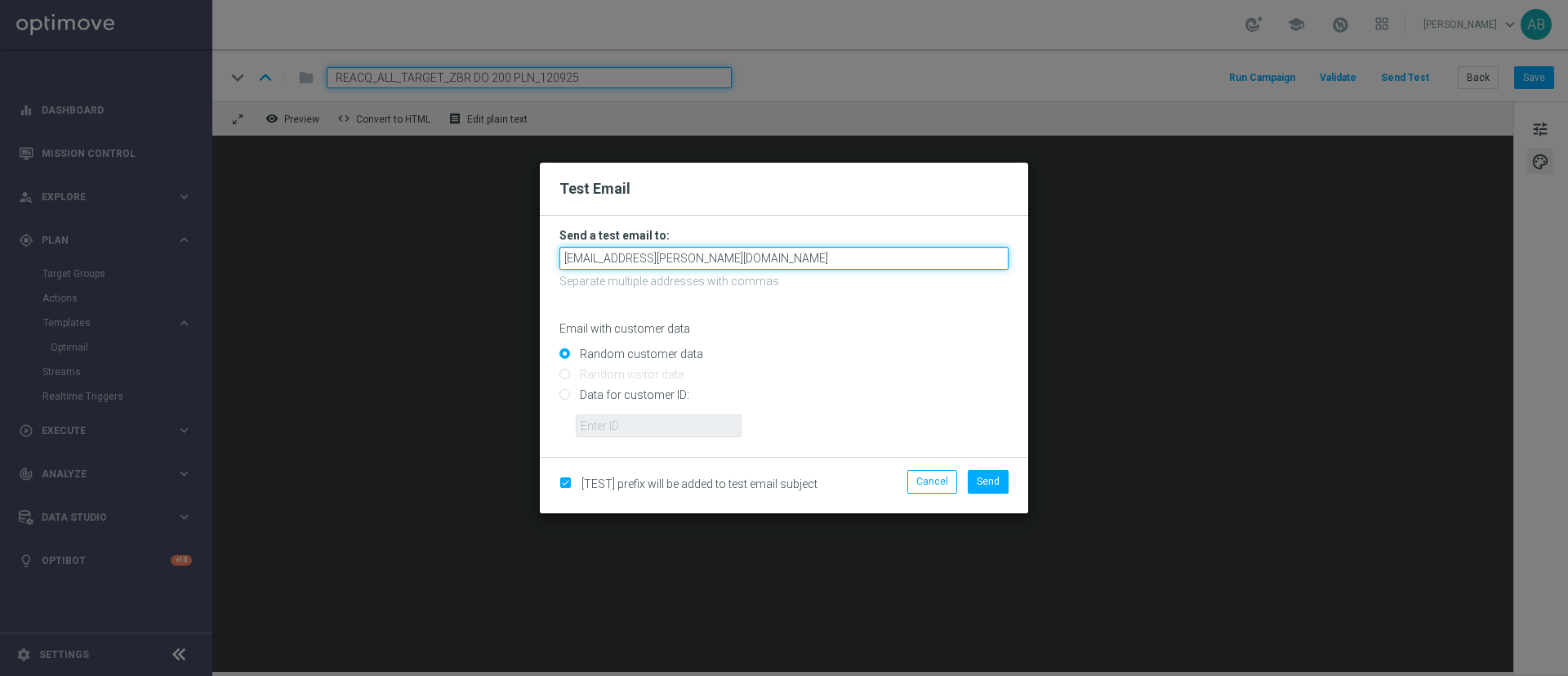
click at [720, 263] on input "andzelika.binek@sts.pl" at bounding box center [783, 258] width 449 height 23
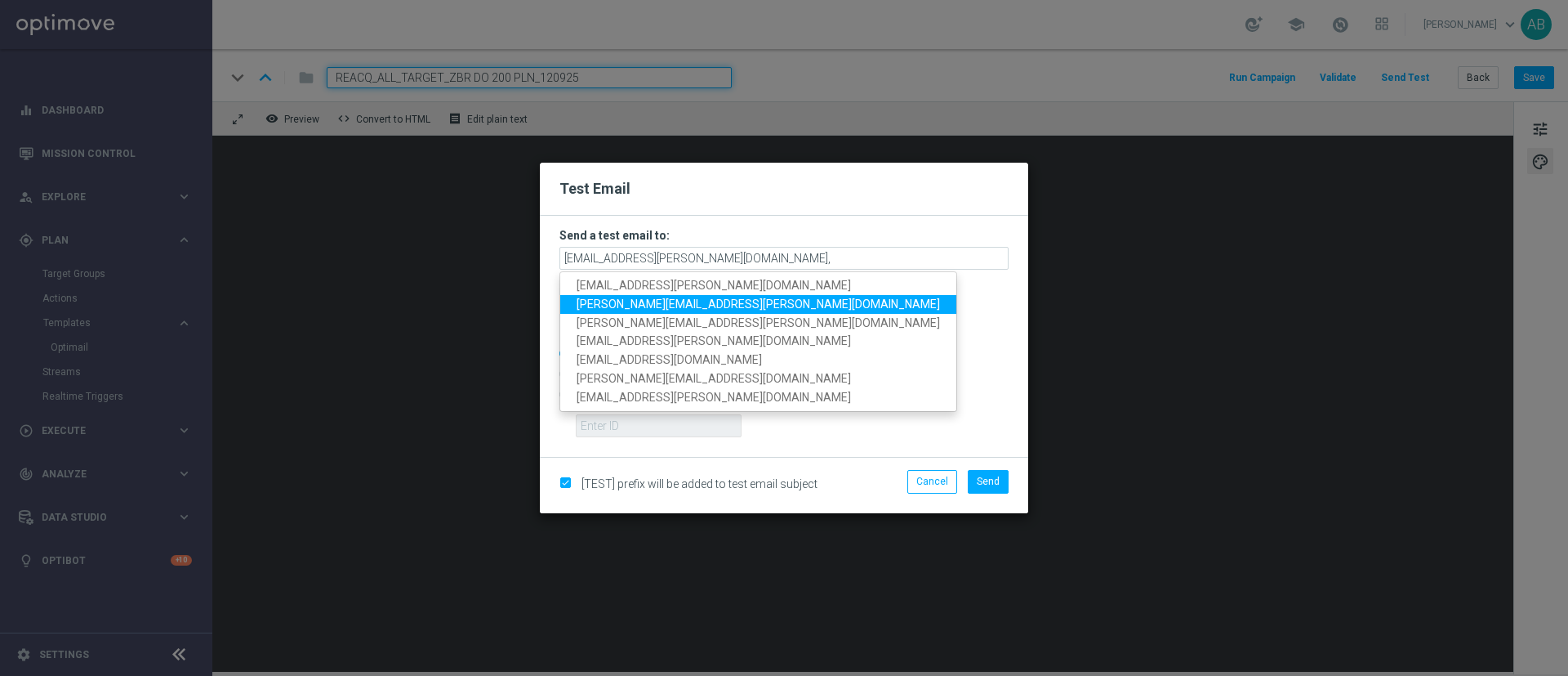
click at [706, 304] on span "katarzyna.kaminska@sts.pl" at bounding box center [758, 303] width 363 height 13
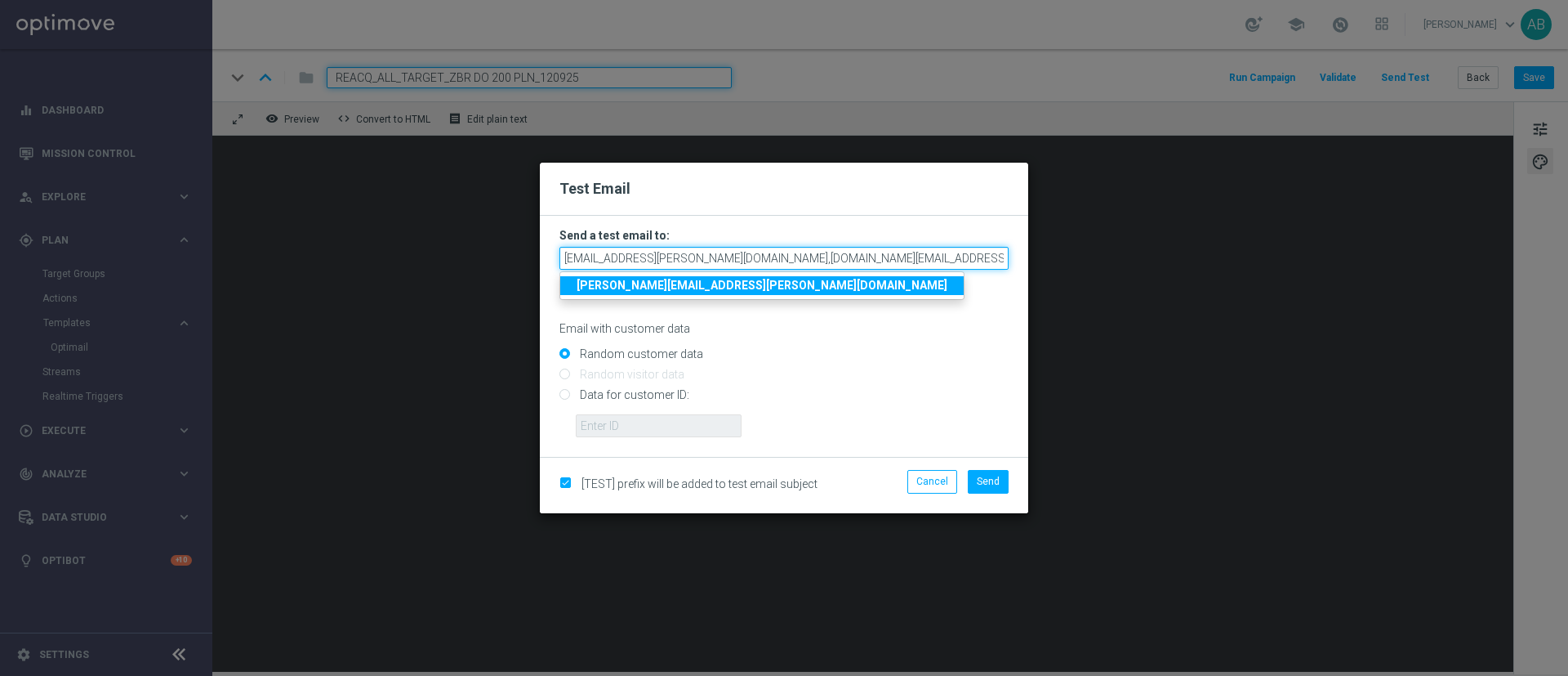
click at [871, 259] on input "andzelika.binek@sts.pl,katarzyna.kaminska@sts.pl" at bounding box center [783, 258] width 449 height 23
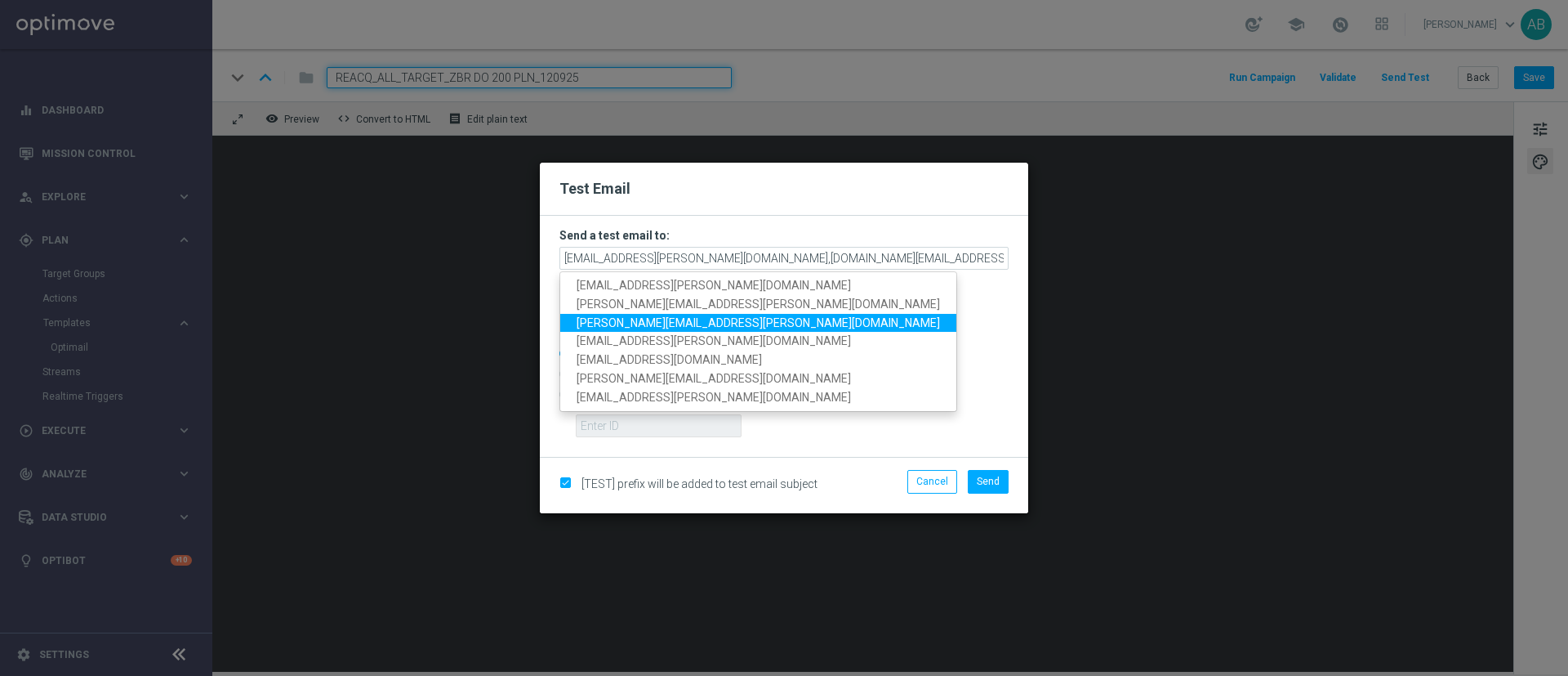
click at [667, 317] on span "tomasz.kowalczyk@sts.pl" at bounding box center [758, 322] width 363 height 13
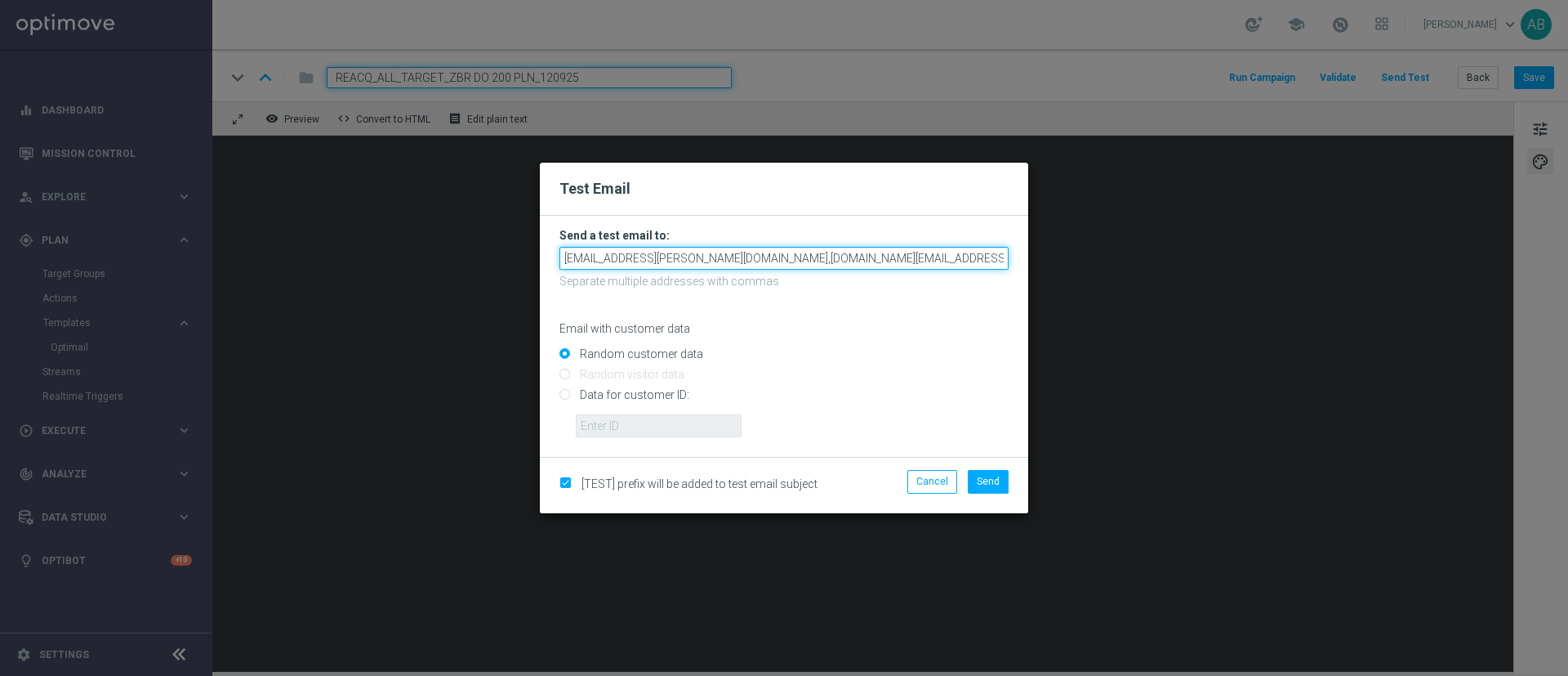
click at [962, 261] on input "andzelika.binek@sts.pl,katarzyna.kaminska@sts.pl,tomasz.kowalczyk@sts.pl" at bounding box center [783, 258] width 449 height 23
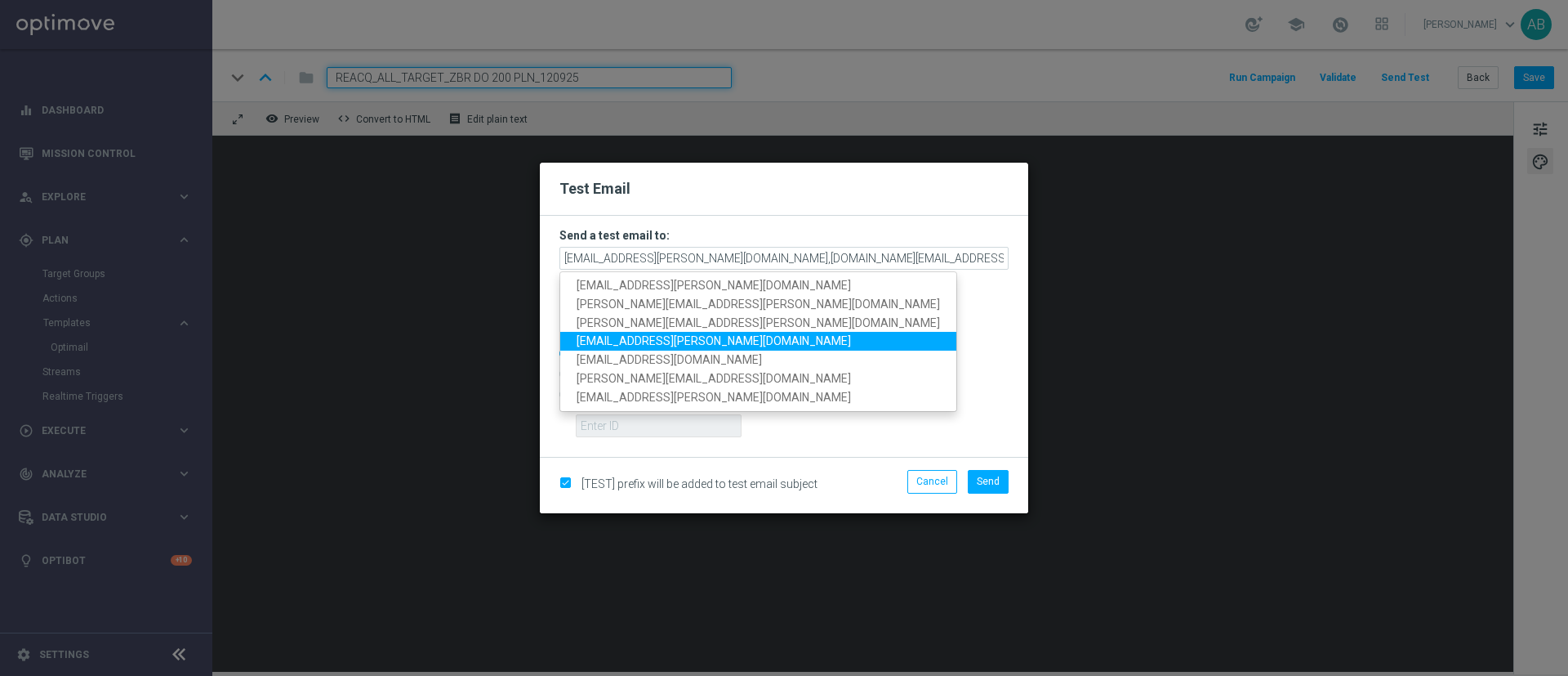
click at [675, 339] on span "krystian.potoczny@sts.pl" at bounding box center [714, 340] width 274 height 13
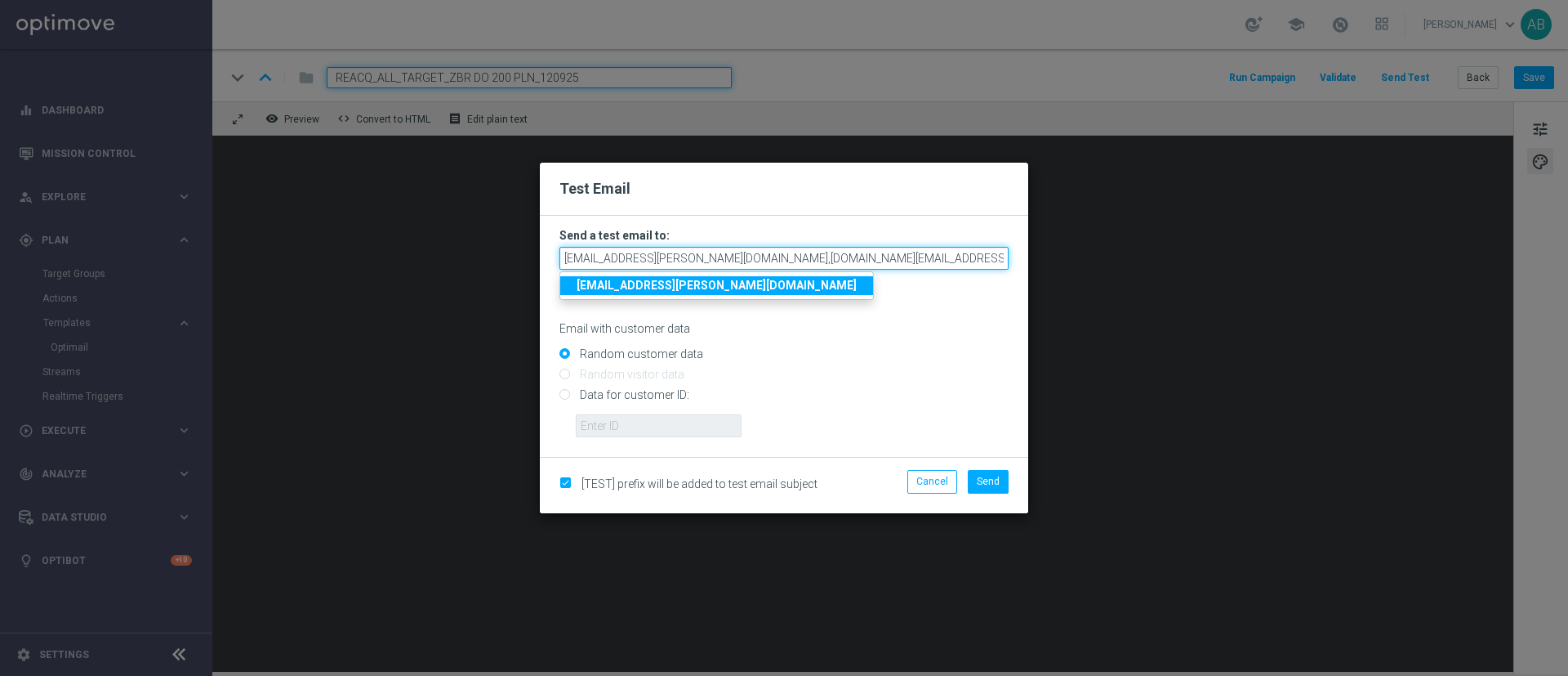
click at [942, 258] on input "andzelika.binek@sts.pl,katarzyna.kaminska@sts.pl,tomasz.kowalczyk@sts.pl,krysti…" at bounding box center [783, 258] width 449 height 23
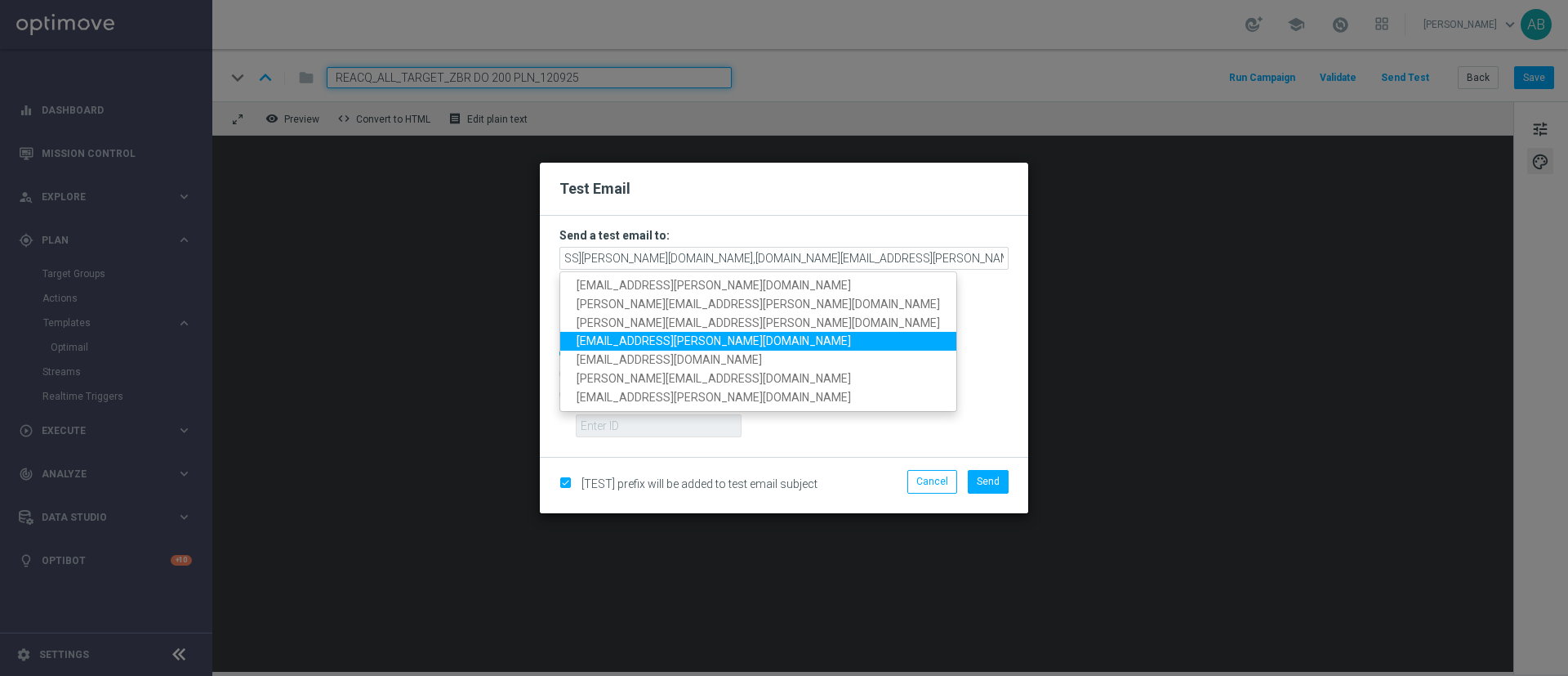
click at [694, 338] on span "krystian.potoczny@sts.pl" at bounding box center [714, 340] width 274 height 13
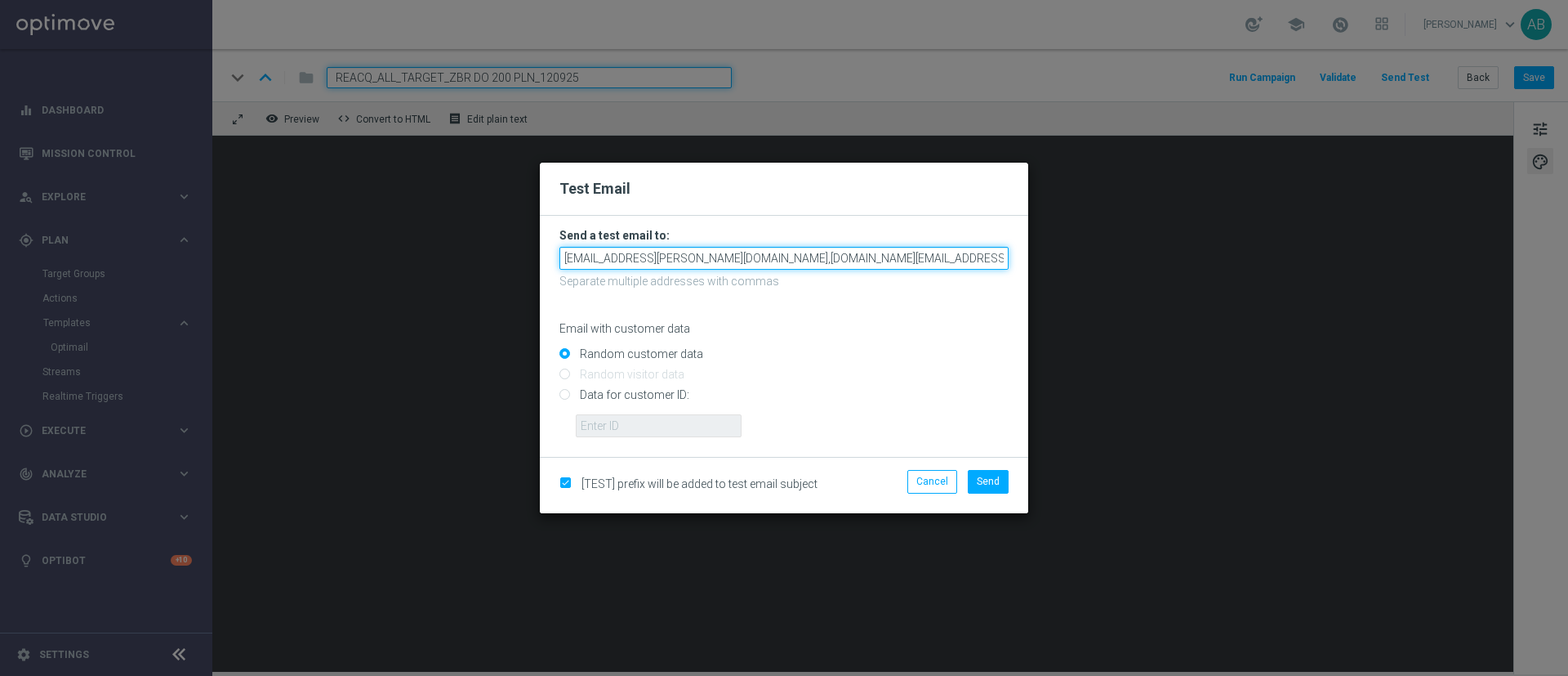
click at [951, 261] on input "andzelika.binek@sts.pl,katarzyna.kaminska@sts.pl,tomasz.kowalczyk@sts.pl,krysti…" at bounding box center [783, 258] width 449 height 23
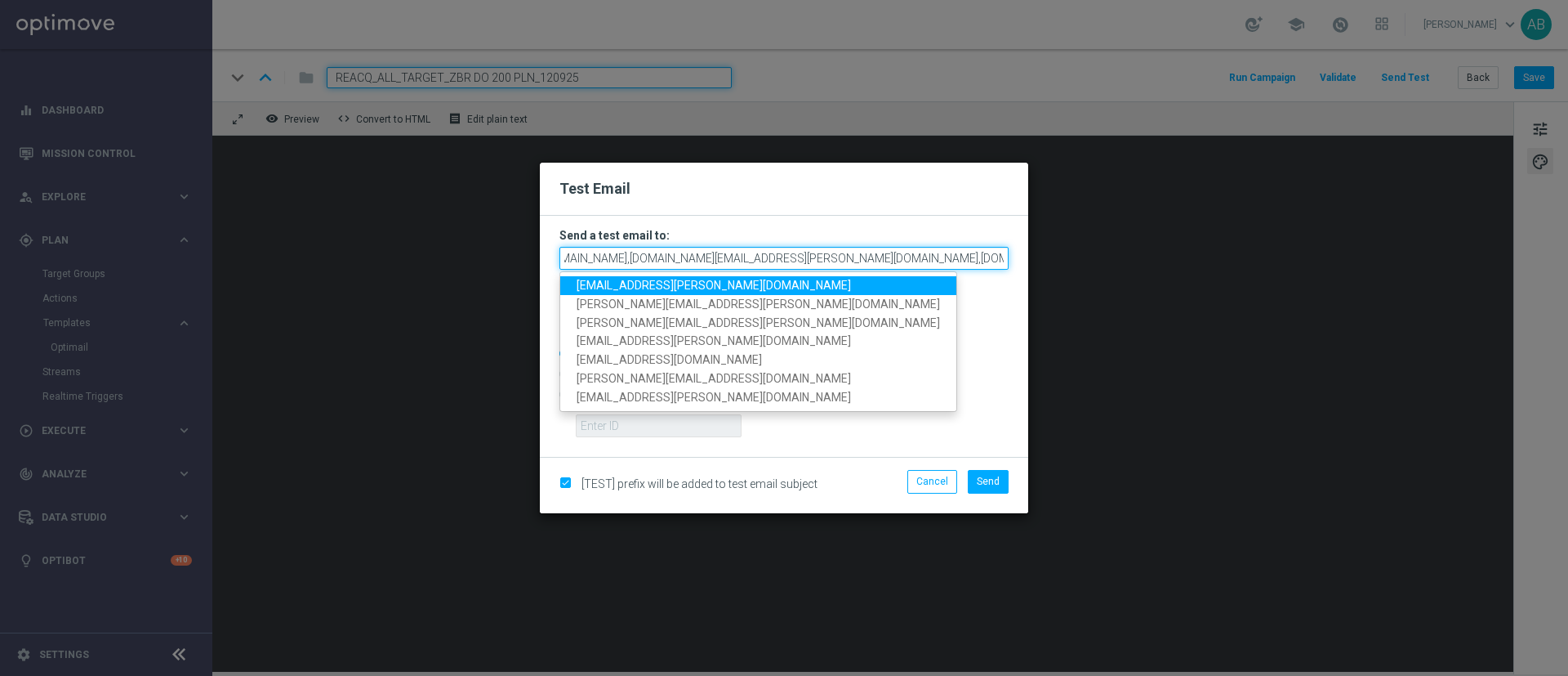
scroll to position [0, 202]
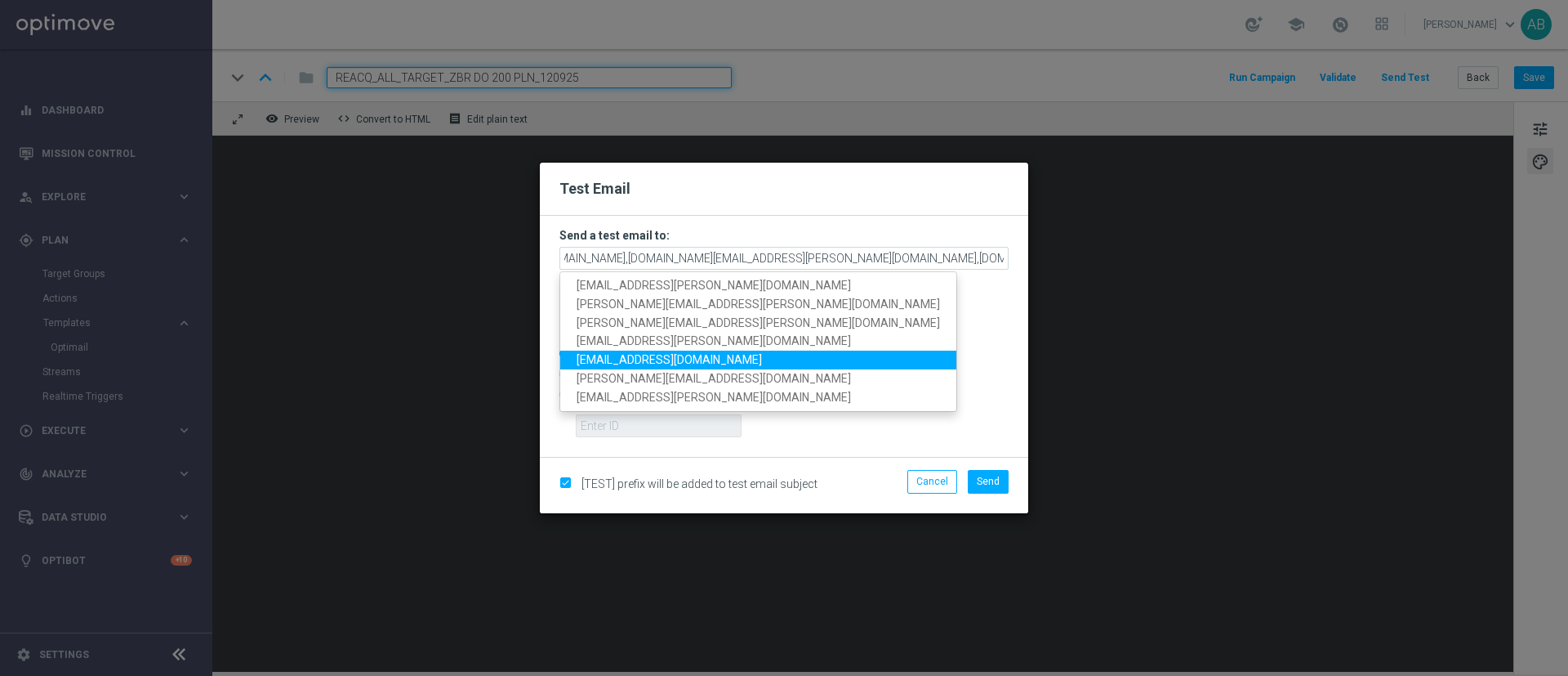
click at [684, 357] on span "patryk.przybolewski@sts.pl" at bounding box center [670, 359] width 185 height 13
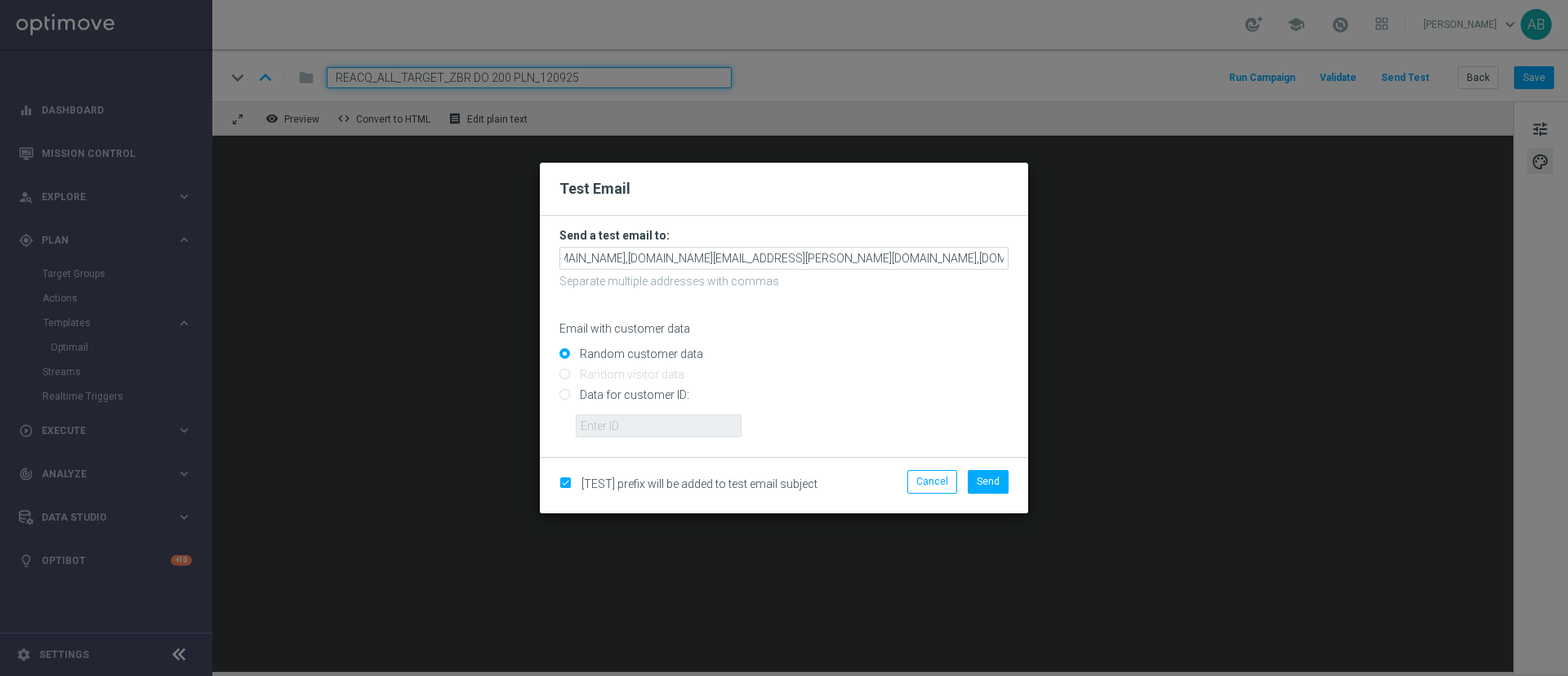
scroll to position [0, 0]
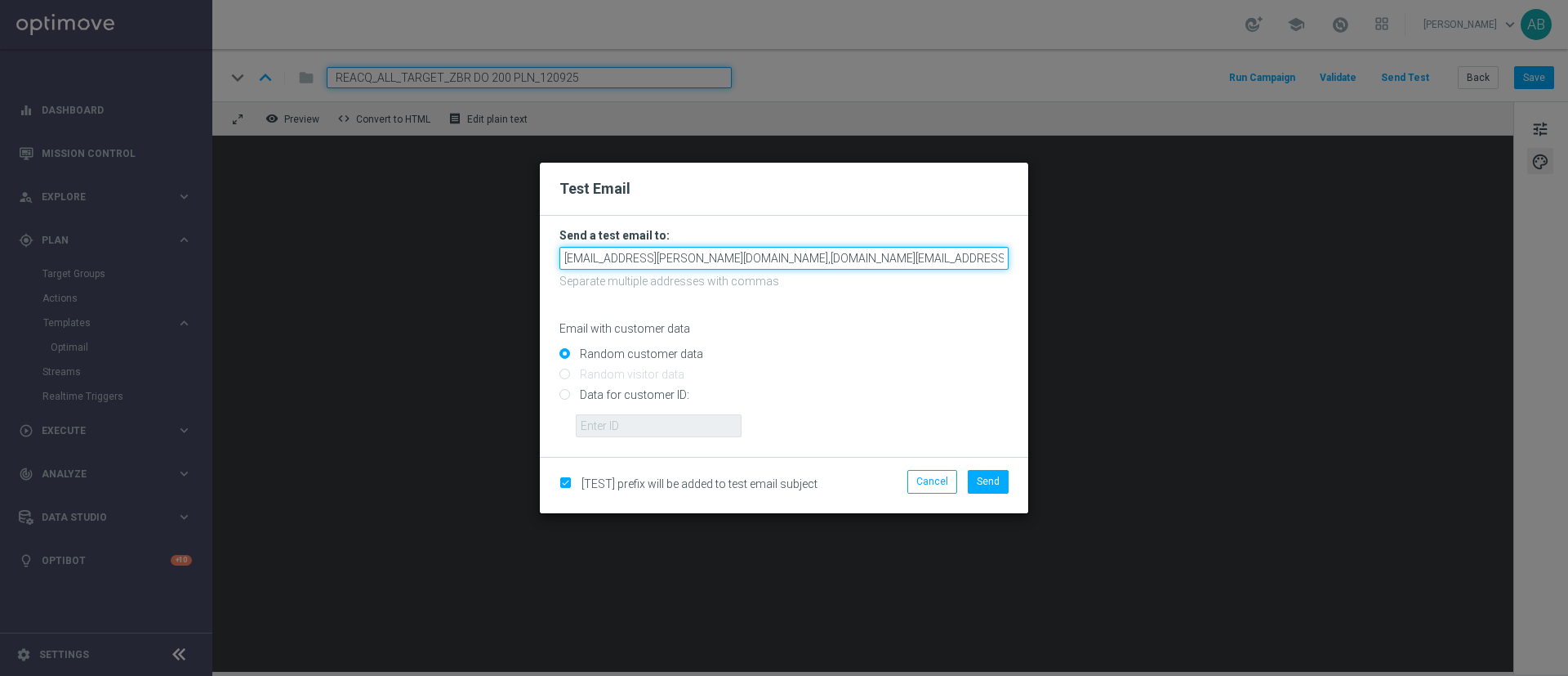
click at [914, 264] on input "andzelika.binek@sts.pl,katarzyna.kaminska@sts.pl,tomasz.kowalczyk@sts.pl,krysti…" at bounding box center [783, 258] width 449 height 23
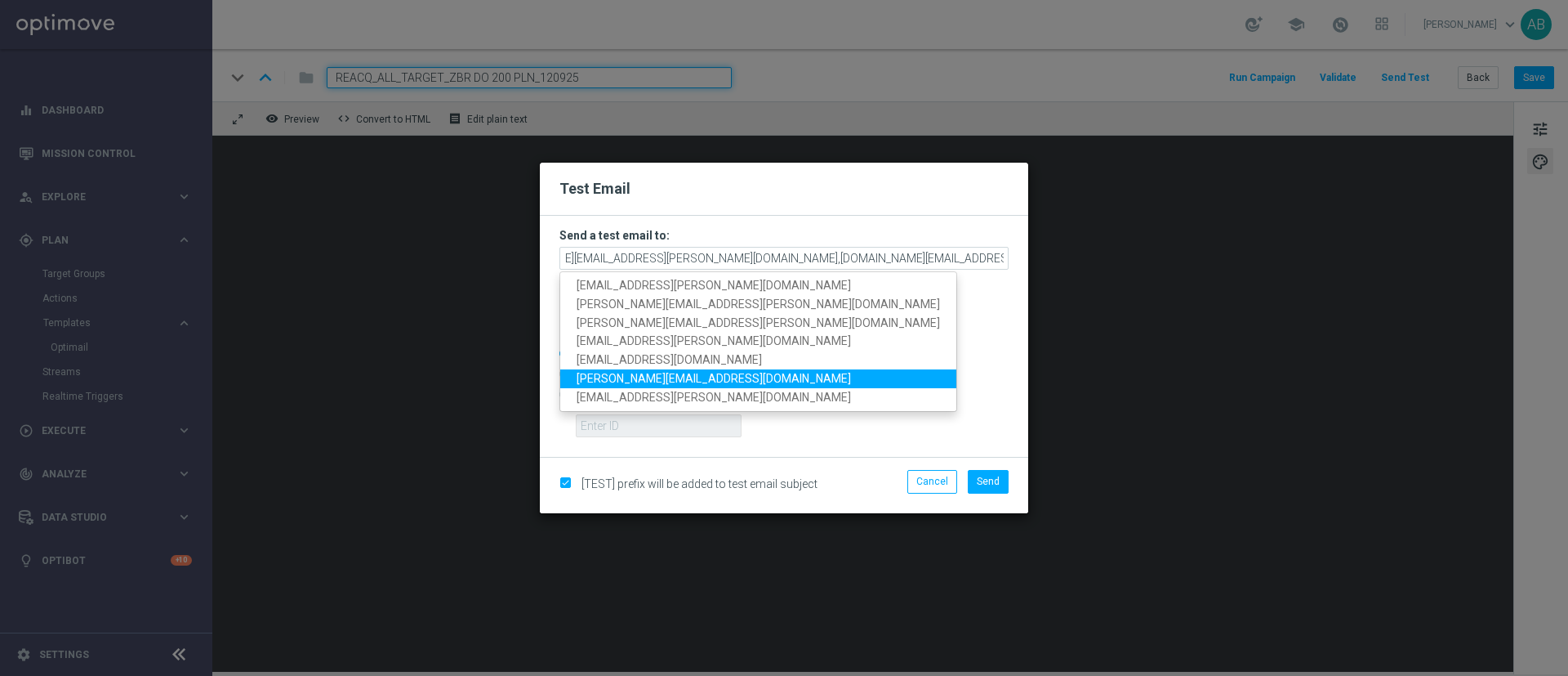
click at [694, 370] on link "antoni.litwinek@sts.pl" at bounding box center [758, 378] width 396 height 19
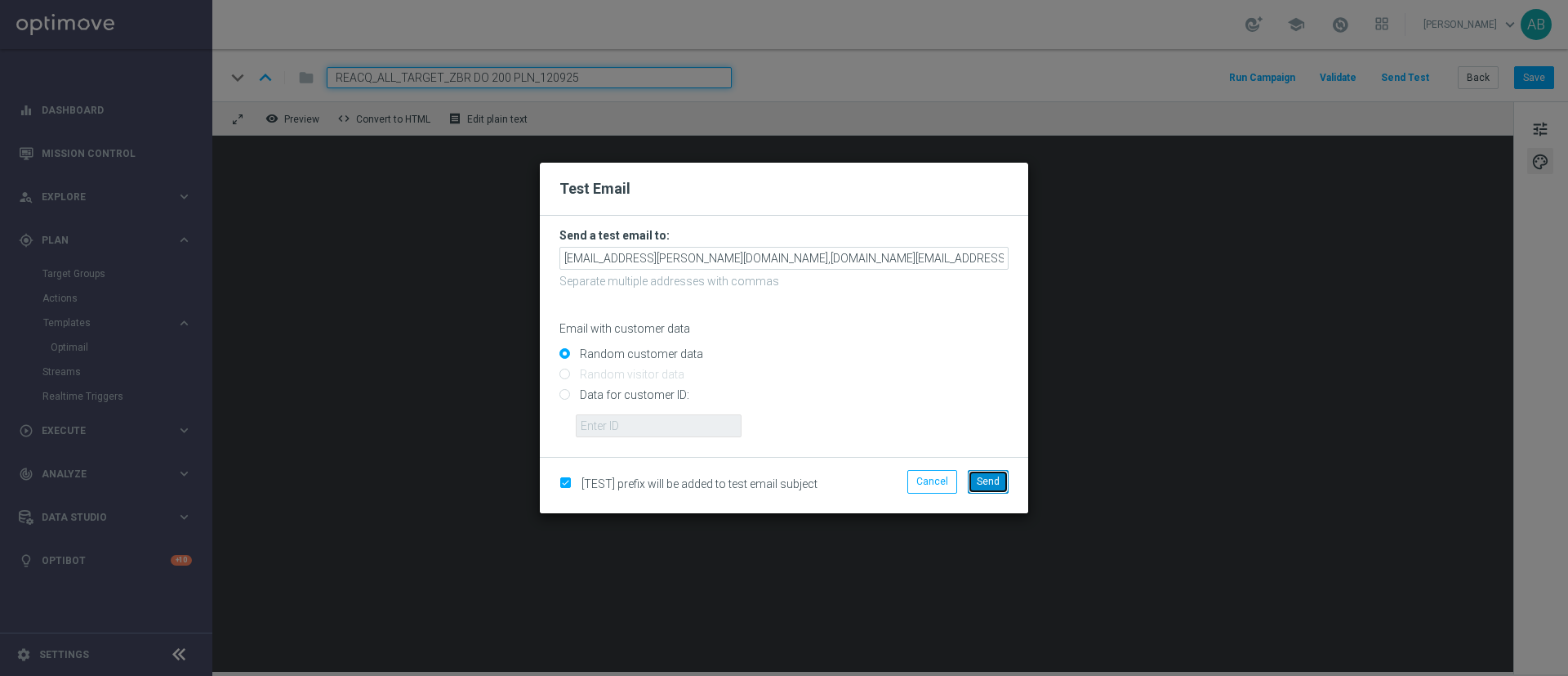
click at [998, 487] on span "Send" at bounding box center [987, 482] width 23 height 12
type input "andzelika.binek@sts.pl,katarzyna.kaminska@sts.pl,tomasz.kowalczyk@sts.pl,krysti…"
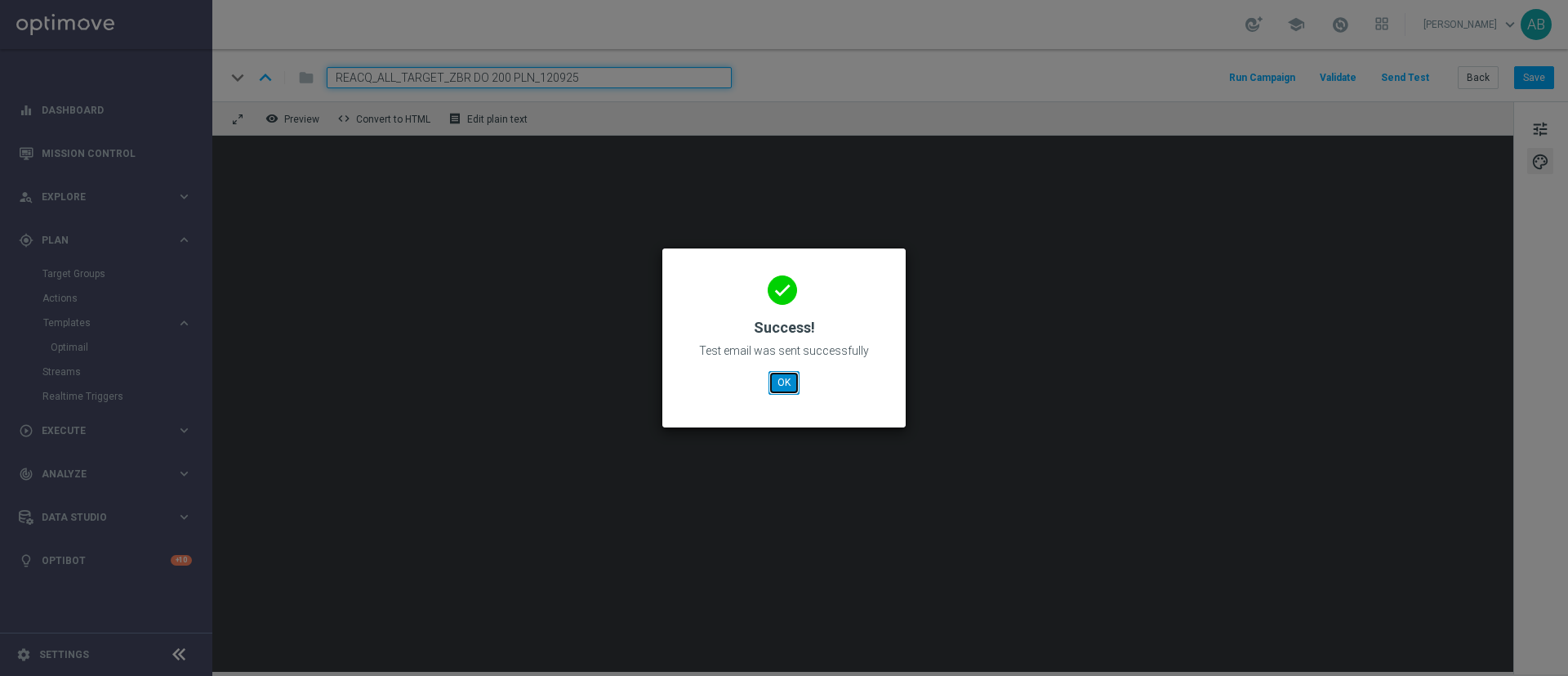
click at [776, 387] on button "OK" at bounding box center [783, 382] width 31 height 23
